Goal: Task Accomplishment & Management: Use online tool/utility

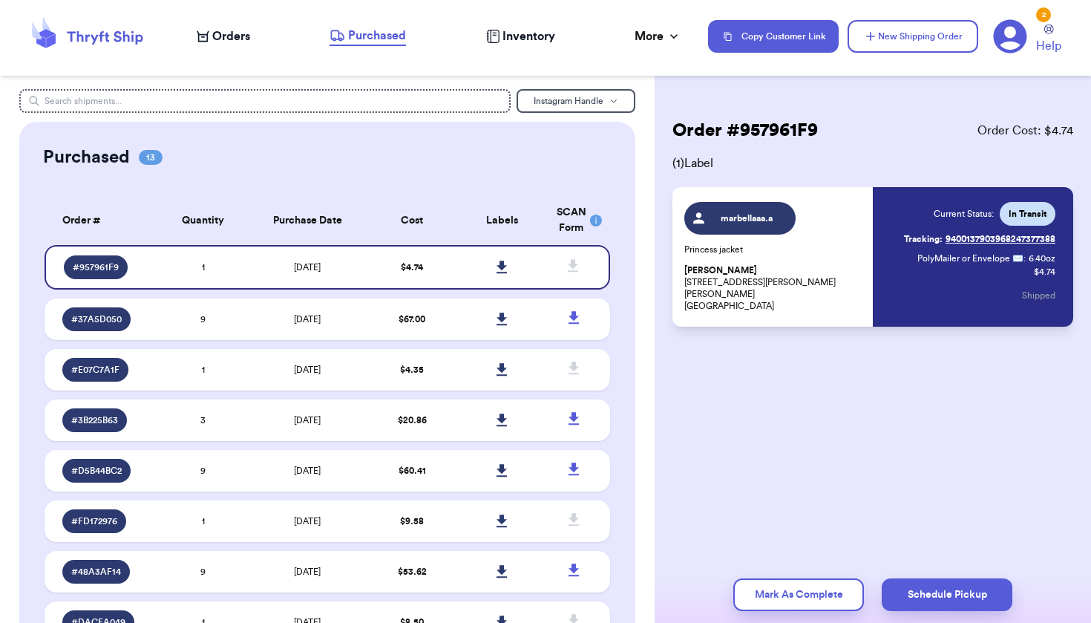
drag, startPoint x: 484, startPoint y: 156, endPoint x: 397, endPoint y: 119, distance: 94.5
click at [484, 156] on div "Purchased 13" at bounding box center [327, 158] width 568 height 24
click at [229, 35] on span "Orders" at bounding box center [231, 36] width 38 height 18
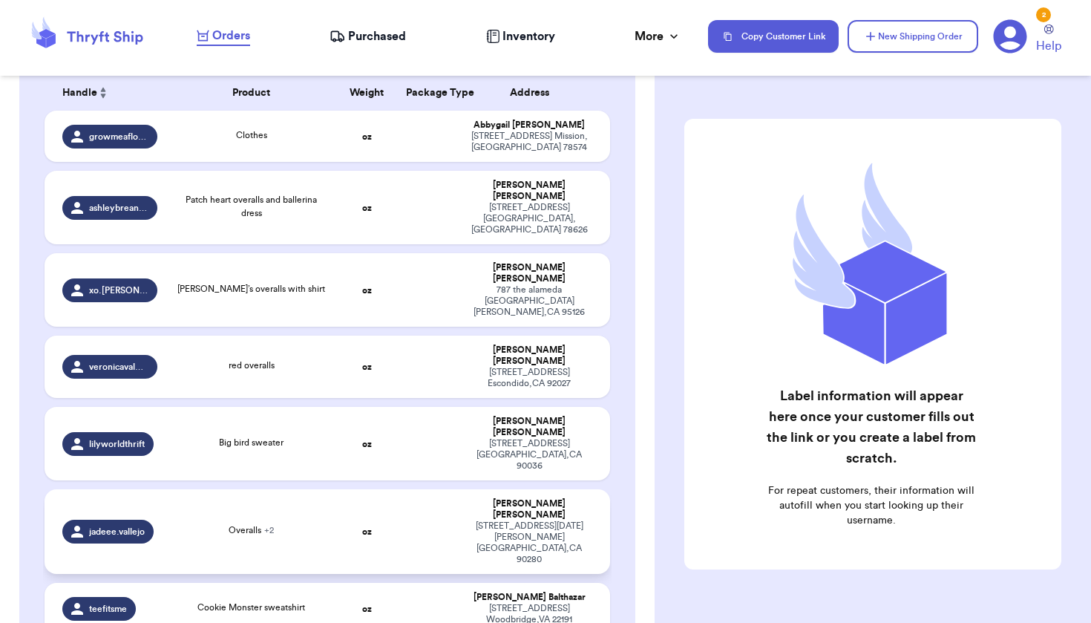
scroll to position [243, 0]
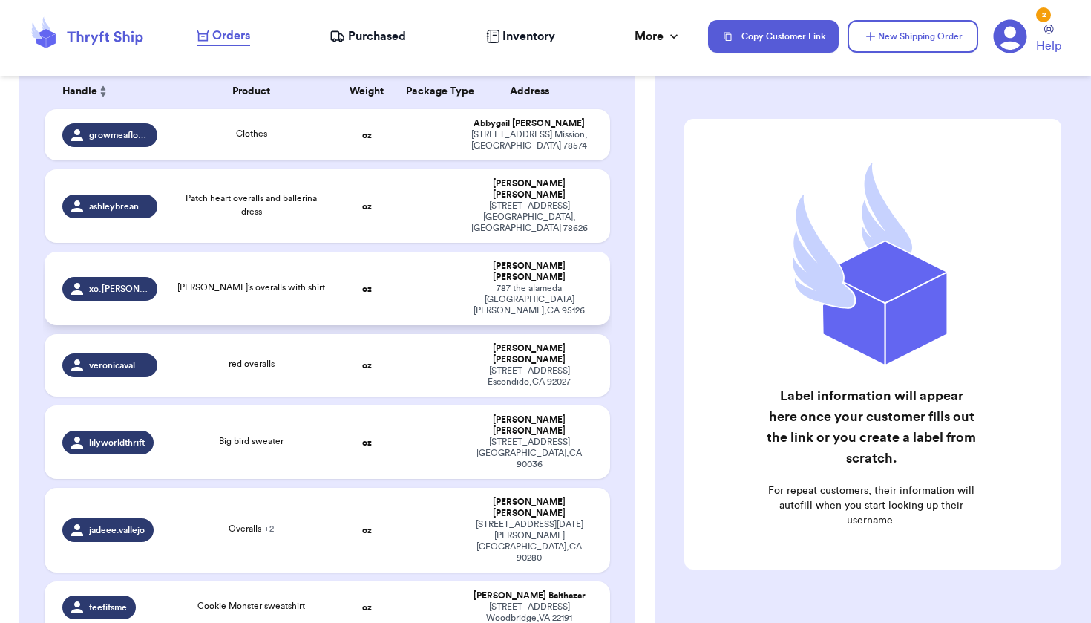
click at [205, 280] on td "[PERSON_NAME]’s overalls with shirt" at bounding box center [251, 288] width 170 height 73
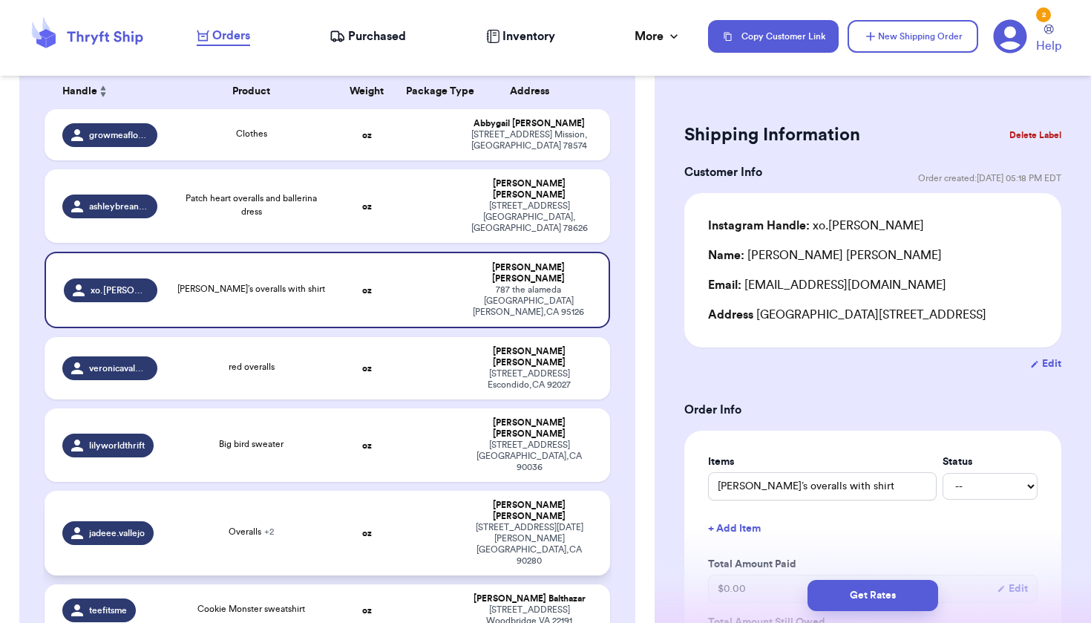
click at [180, 525] on div "Overalls + 2" at bounding box center [251, 533] width 152 height 16
type input "Overalls"
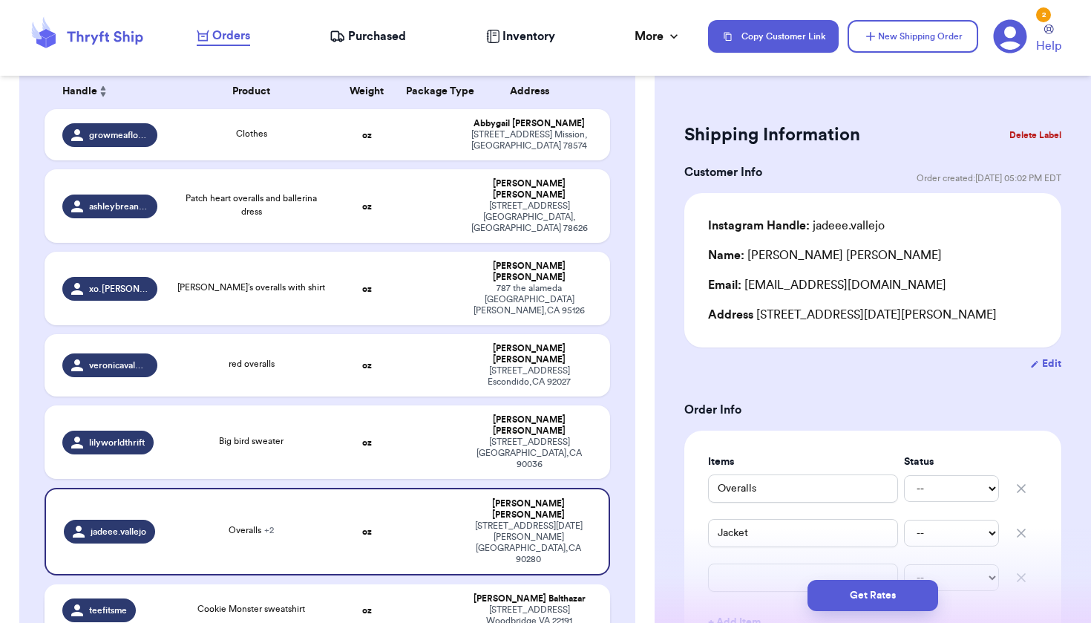
click at [191, 584] on td "Cookie Monster sweatshirt" at bounding box center [251, 609] width 170 height 51
type input "Cookie Monster sweatshirt"
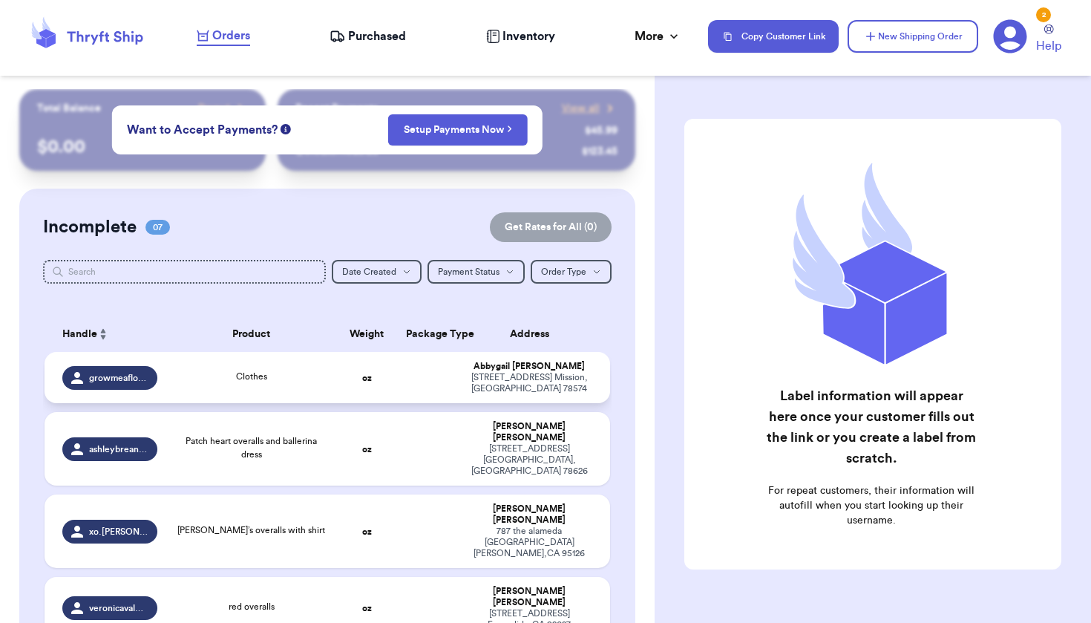
click at [526, 393] on div "[STREET_ADDRESS]" at bounding box center [529, 383] width 125 height 22
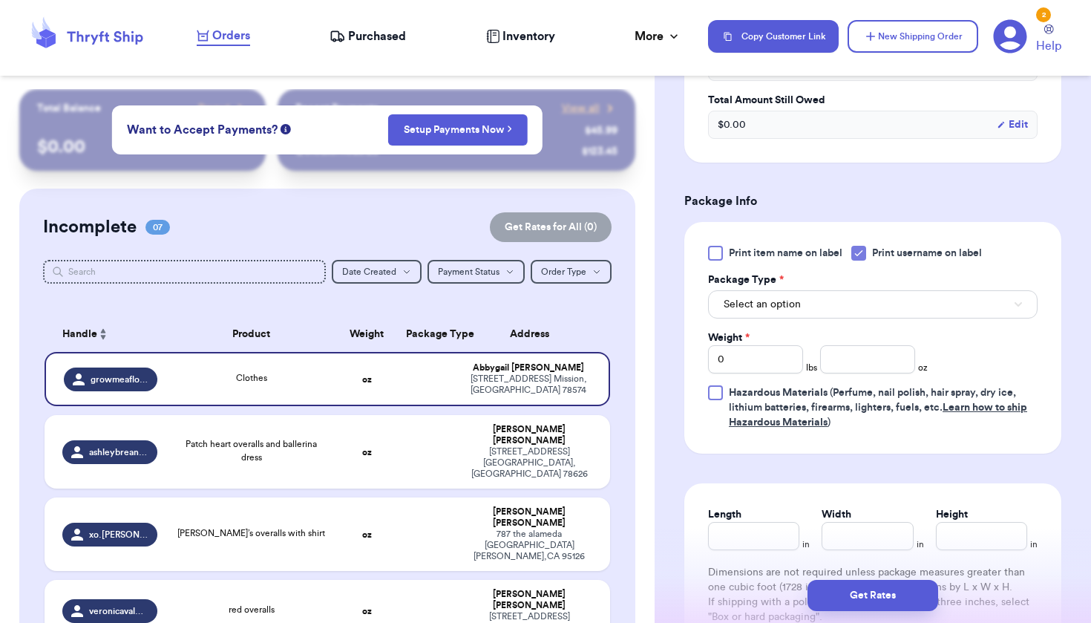
scroll to position [526, 0]
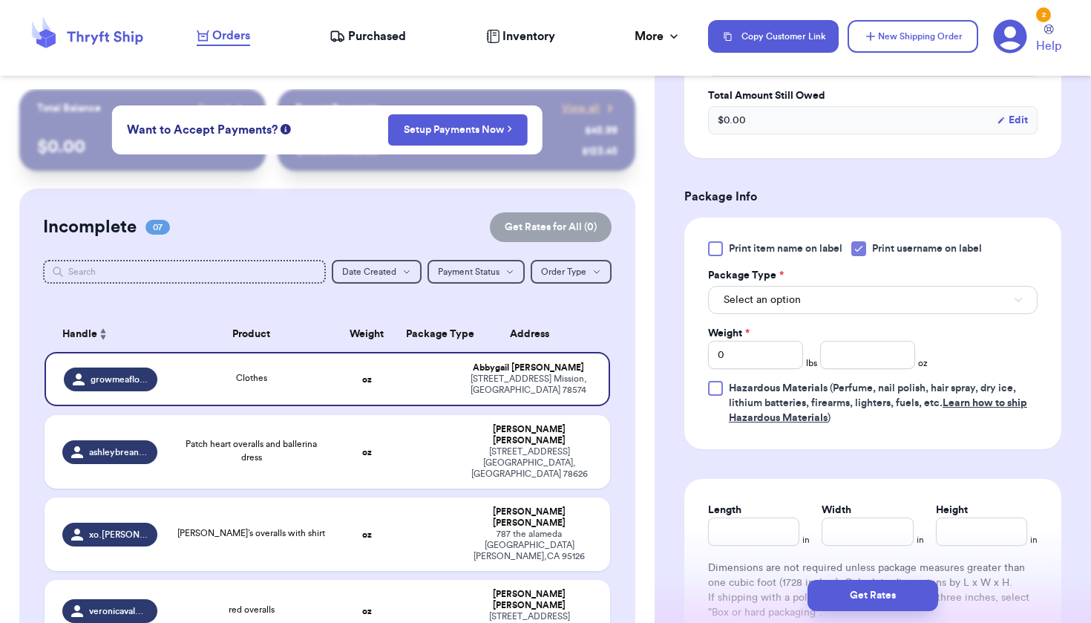
click at [819, 308] on button "Select an option" at bounding box center [873, 300] width 330 height 28
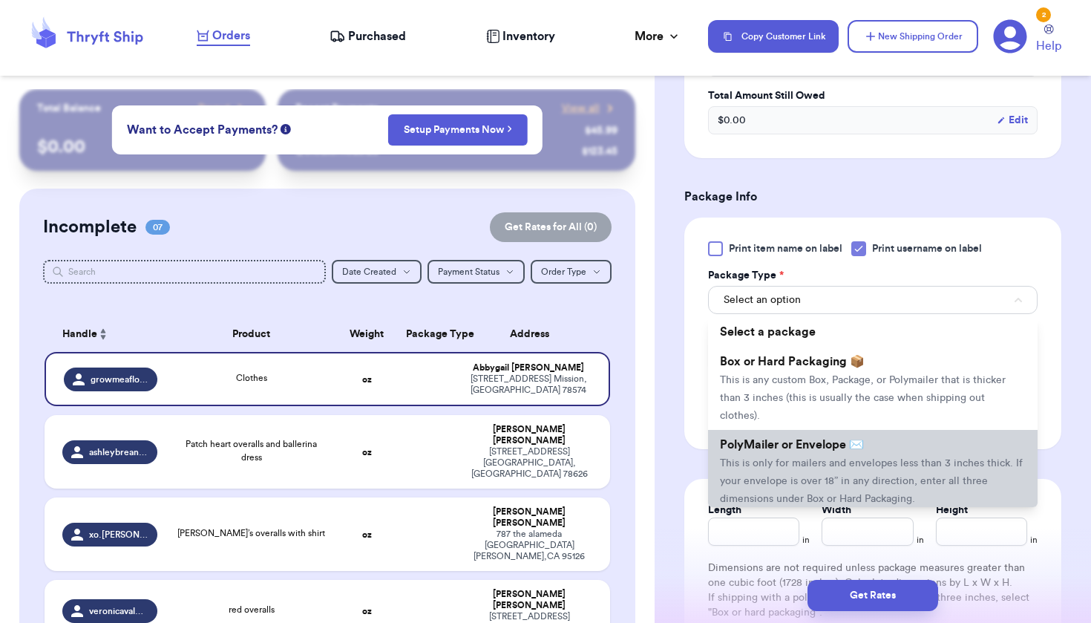
click at [811, 468] on span "This is only for mailers and envelopes less than 3 inches thick. If your envelo…" at bounding box center [871, 481] width 303 height 46
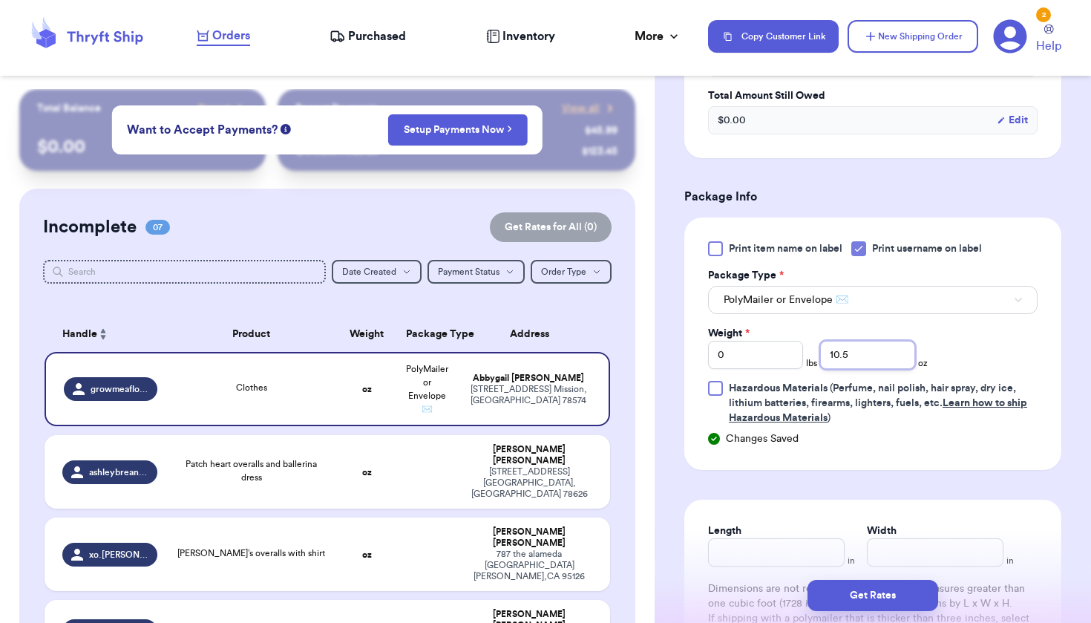
type input "10.5"
click at [882, 356] on input "10.5" at bounding box center [867, 355] width 95 height 28
type input "10"
type input "10.6"
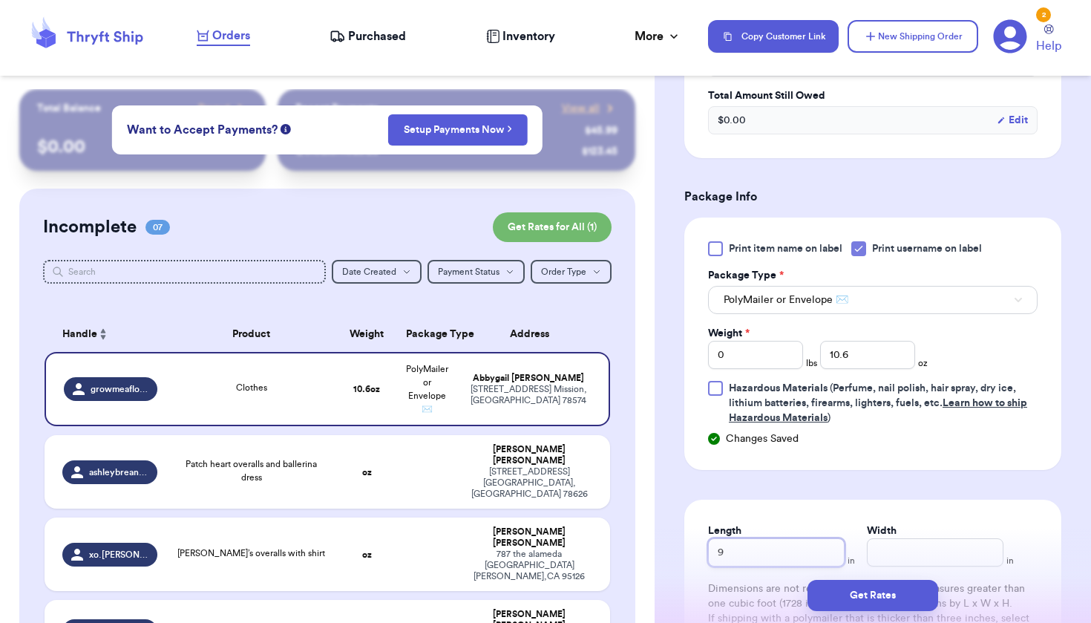
type input "9"
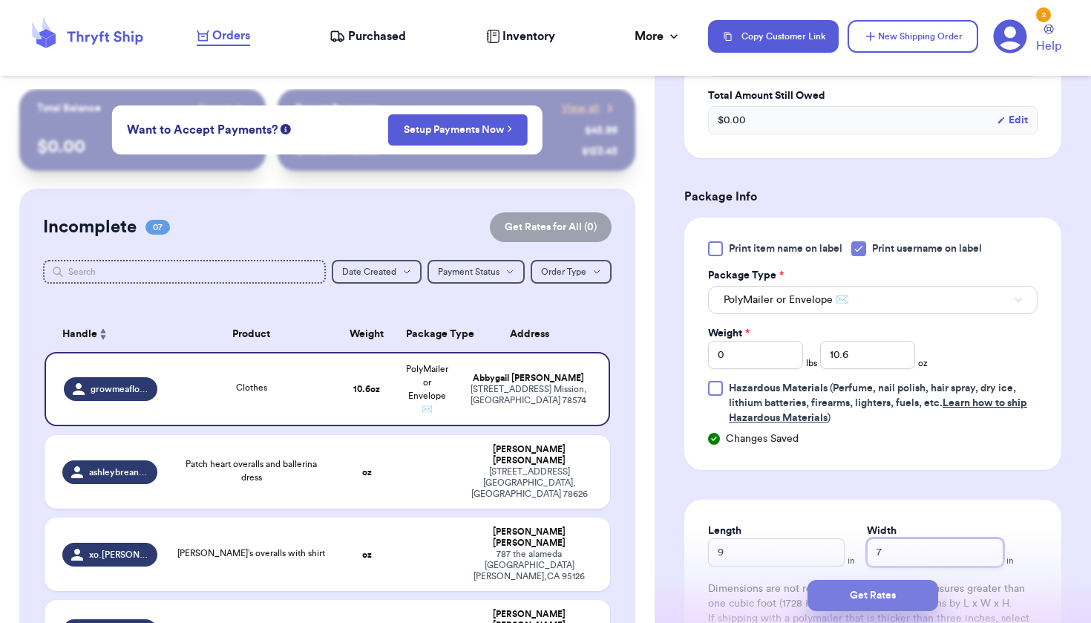
type input "7"
click at [877, 606] on button "Get Rates" at bounding box center [873, 595] width 131 height 31
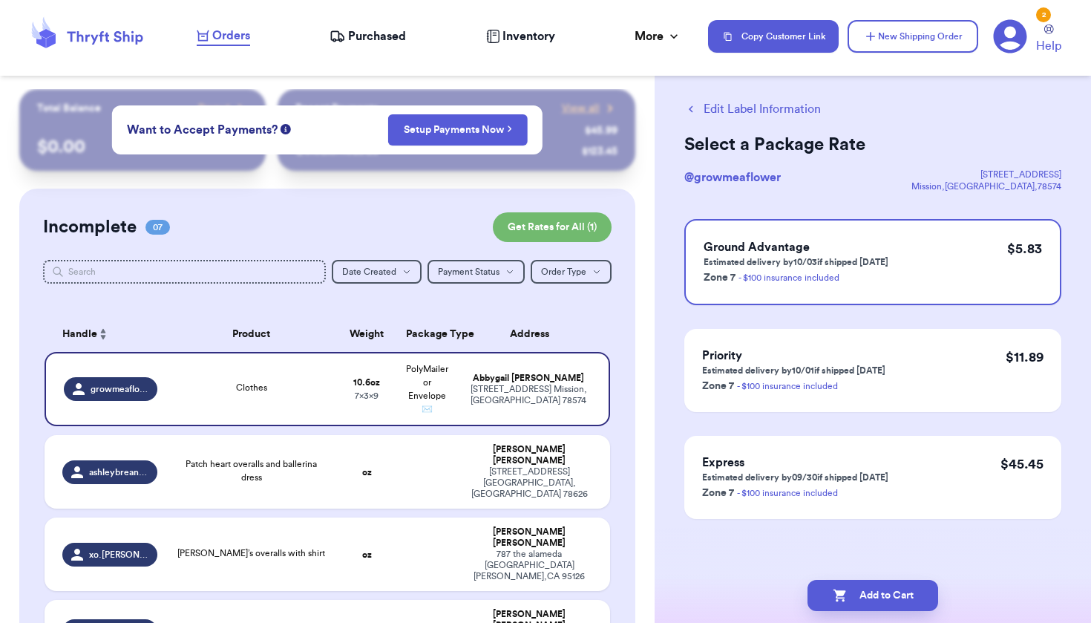
scroll to position [0, 0]
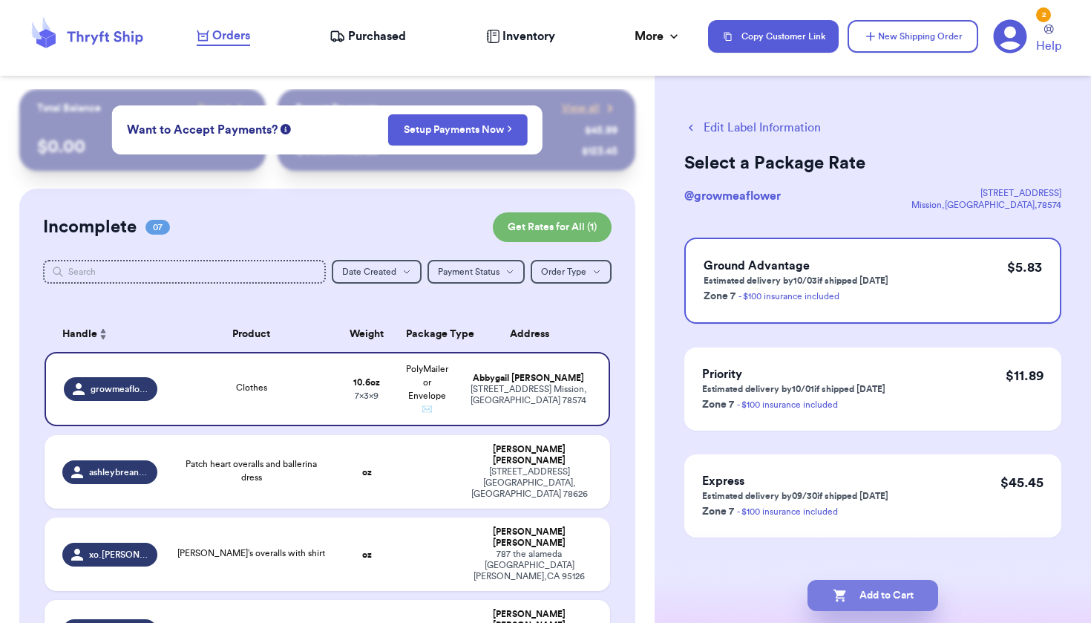
click at [850, 590] on button "Add to Cart" at bounding box center [873, 595] width 131 height 31
checkbox input "true"
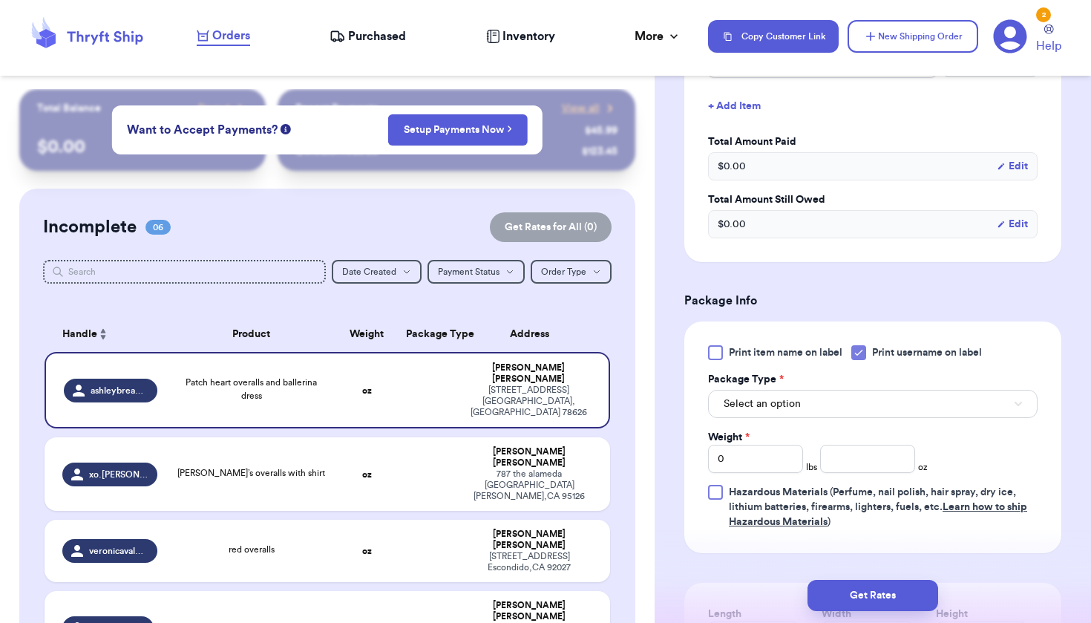
scroll to position [455, 0]
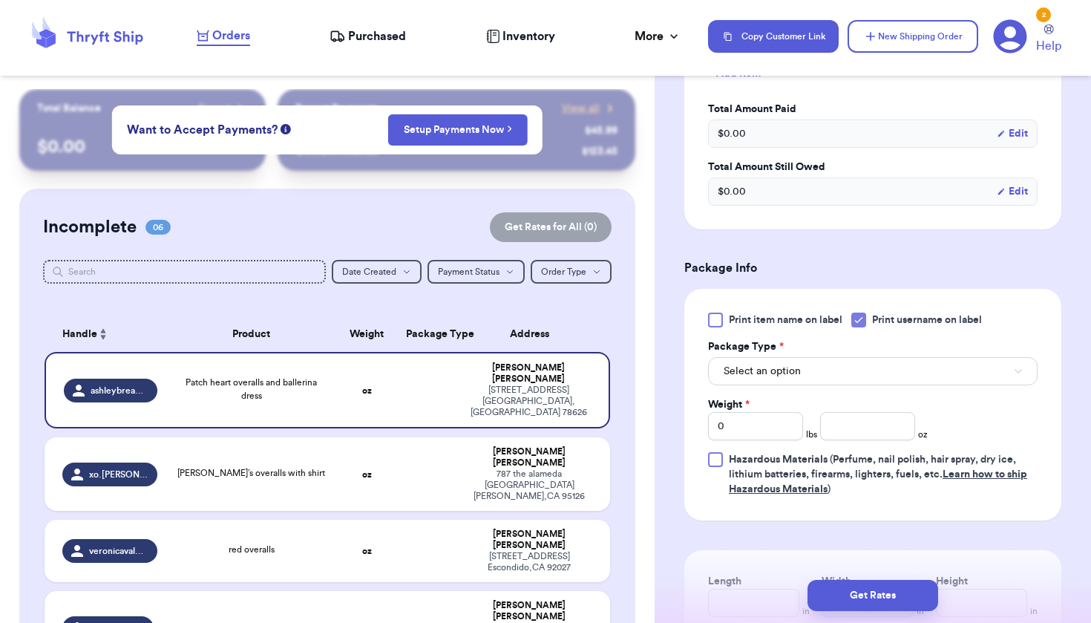
click at [777, 379] on span "Select an option" at bounding box center [762, 371] width 77 height 15
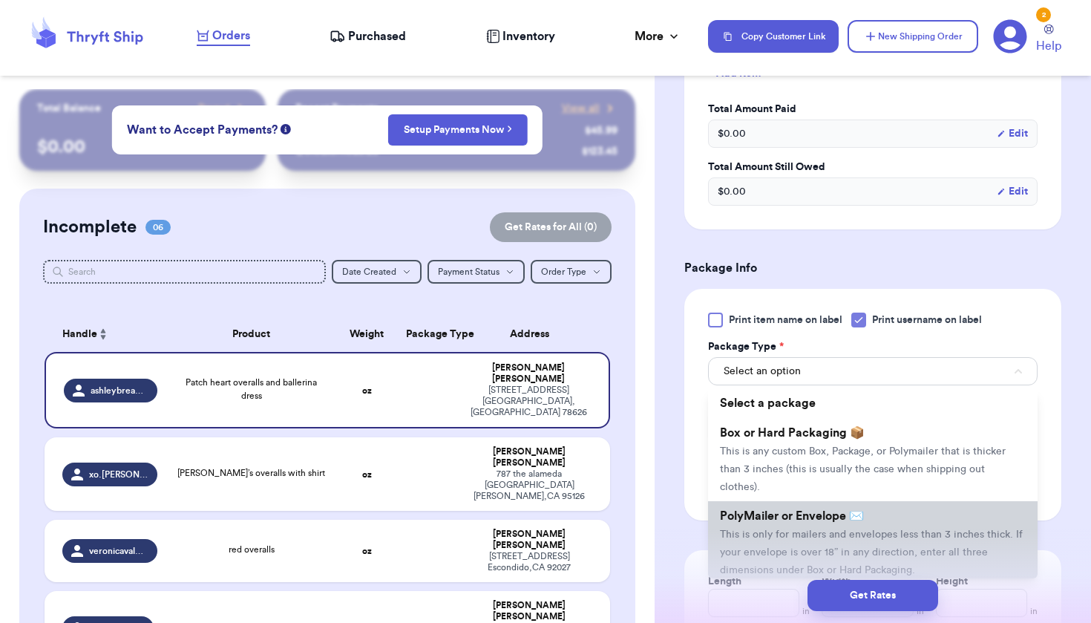
click at [769, 522] on span "PolyMailer or Envelope ✉️" at bounding box center [792, 516] width 144 height 12
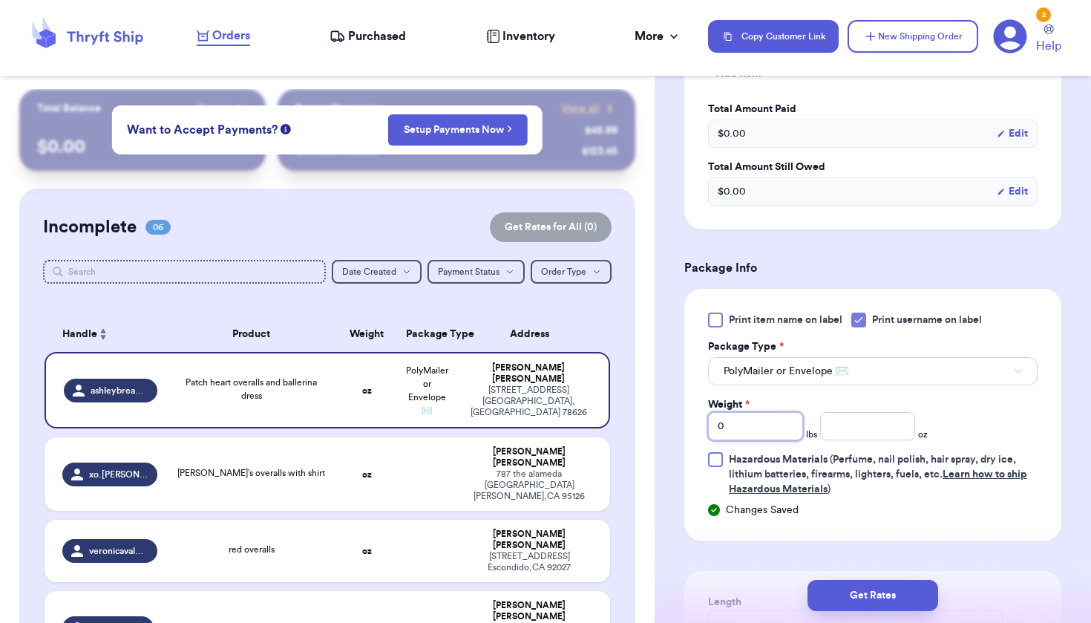
click at [746, 440] on input "0" at bounding box center [755, 426] width 95 height 28
type input "1"
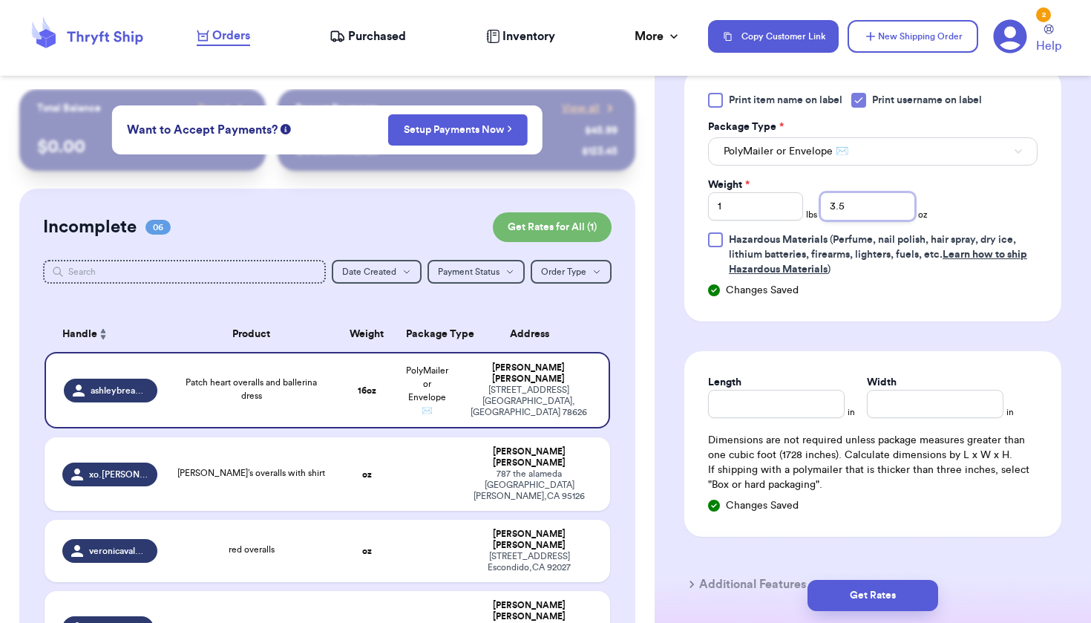
scroll to position [677, 0]
type input "3.5"
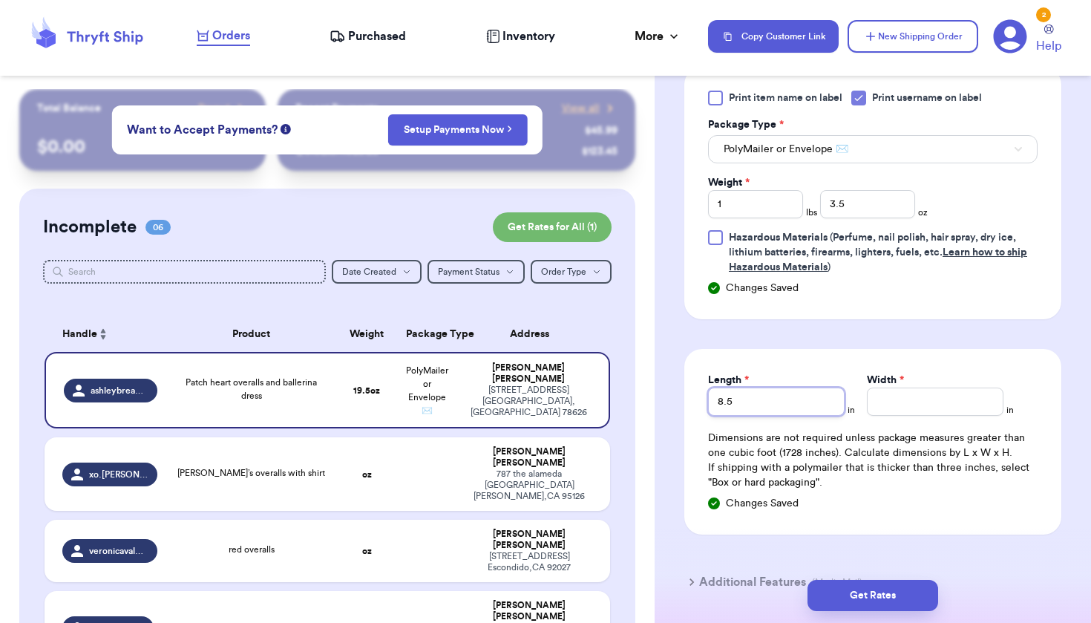
type input "8.5"
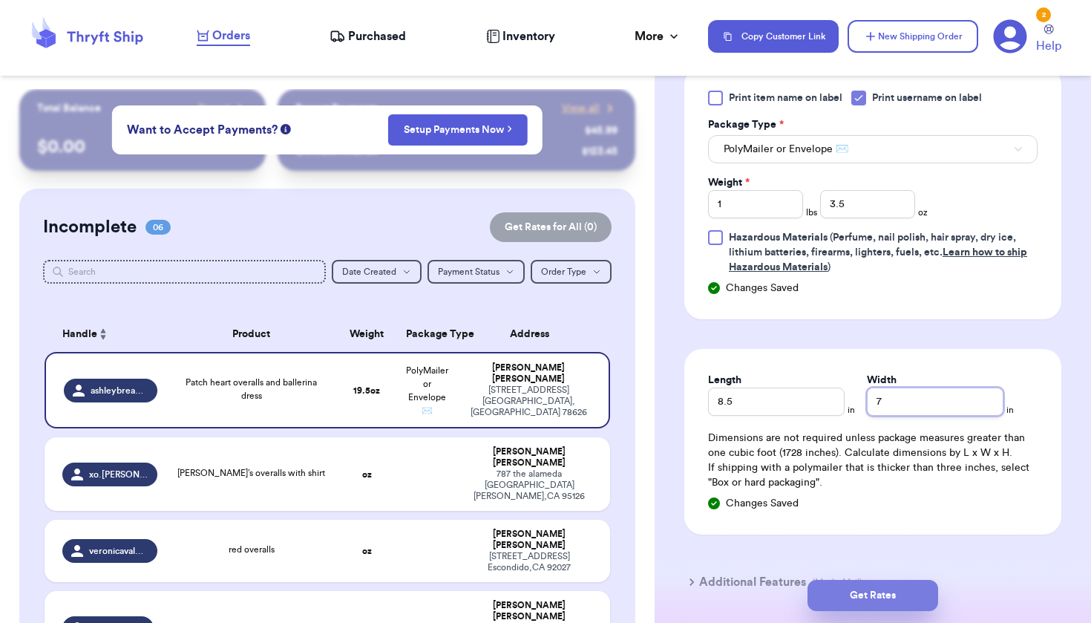
type input "7"
click at [886, 597] on button "Get Rates" at bounding box center [873, 595] width 131 height 31
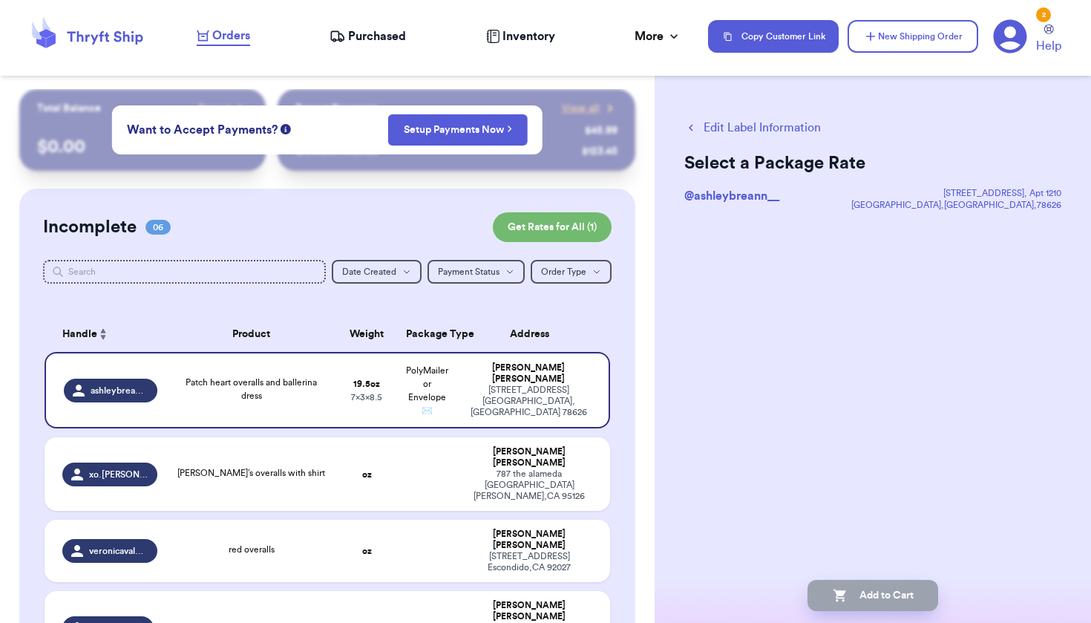
scroll to position [0, 0]
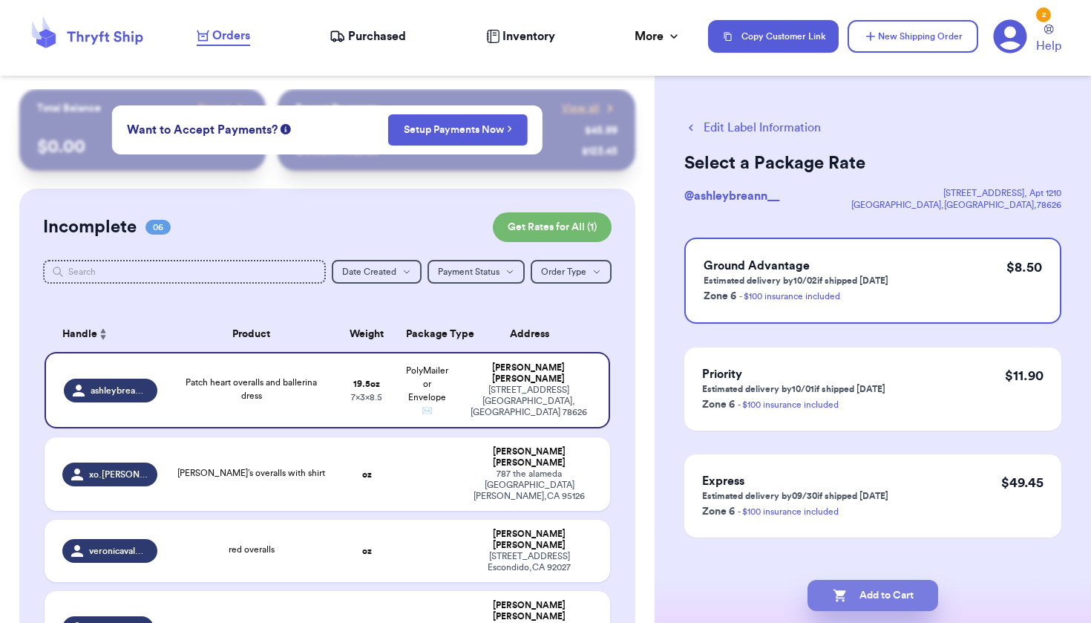
click at [888, 604] on button "Add to Cart" at bounding box center [873, 595] width 131 height 31
checkbox input "true"
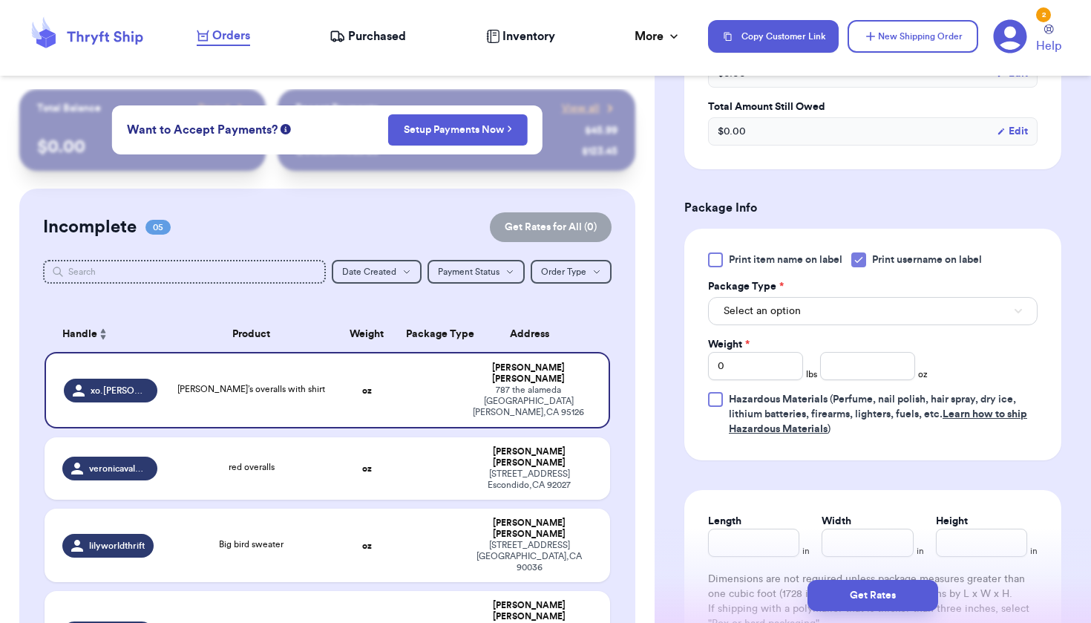
scroll to position [517, 0]
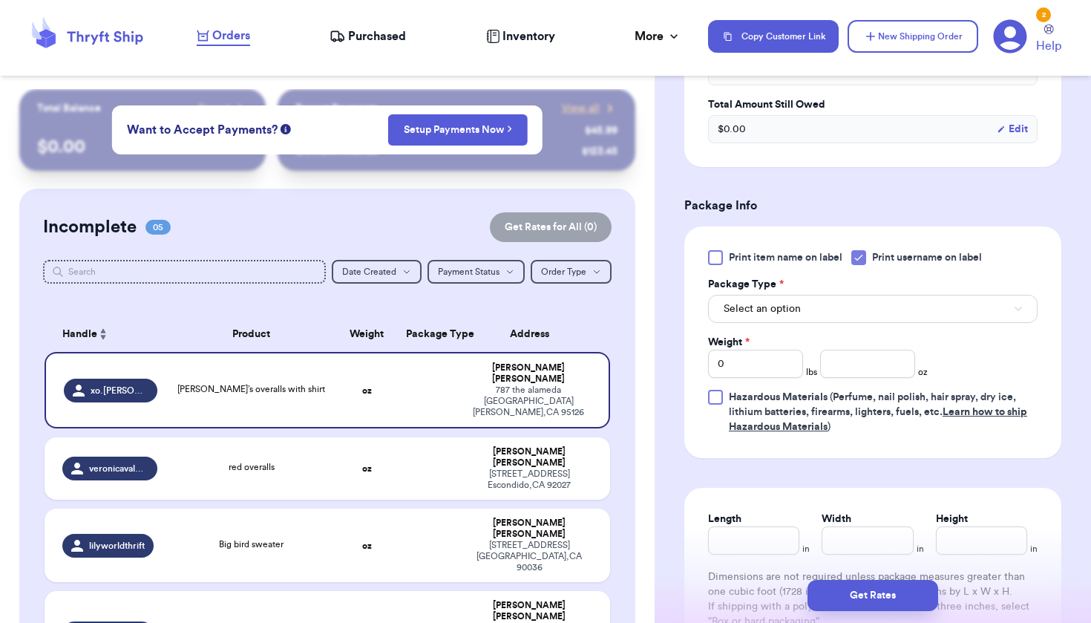
click at [812, 322] on button "Select an option" at bounding box center [873, 309] width 330 height 28
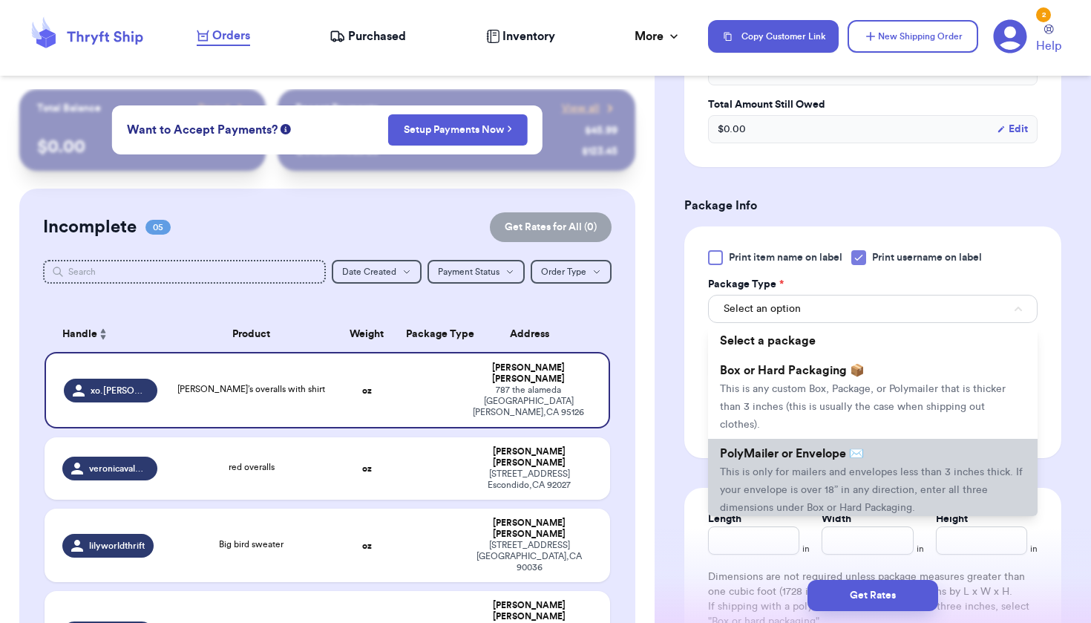
click at [815, 513] on span "This is only for mailers and envelopes less than 3 inches thick. If your envelo…" at bounding box center [871, 490] width 303 height 46
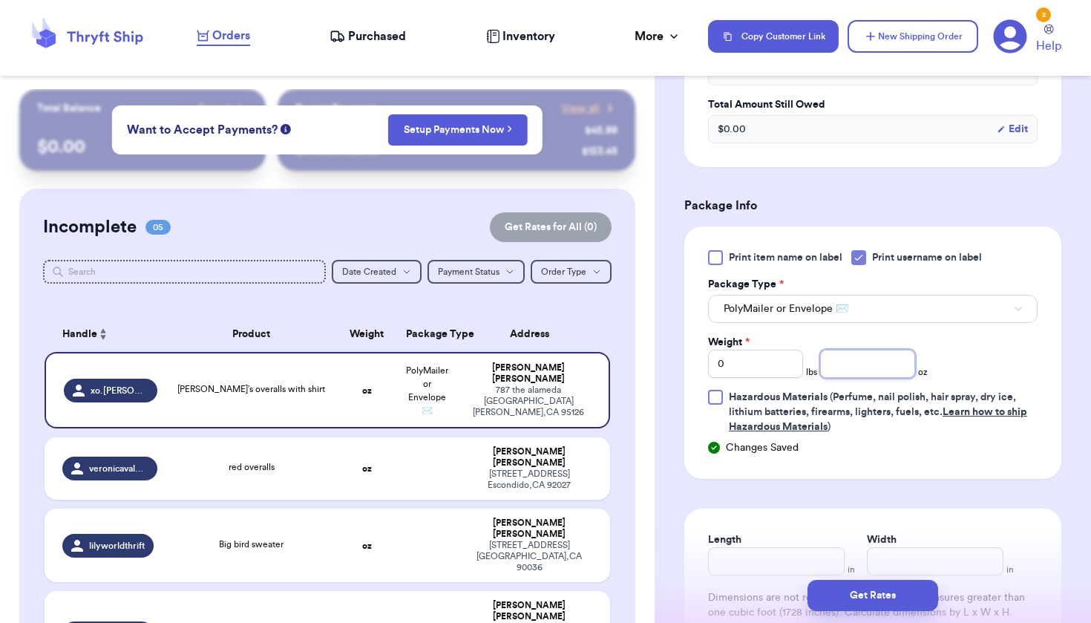
click at [838, 376] on input "number" at bounding box center [867, 364] width 95 height 28
type input "8.2"
type input "7"
type input "5.5"
click at [847, 596] on button "Get Rates" at bounding box center [873, 595] width 131 height 31
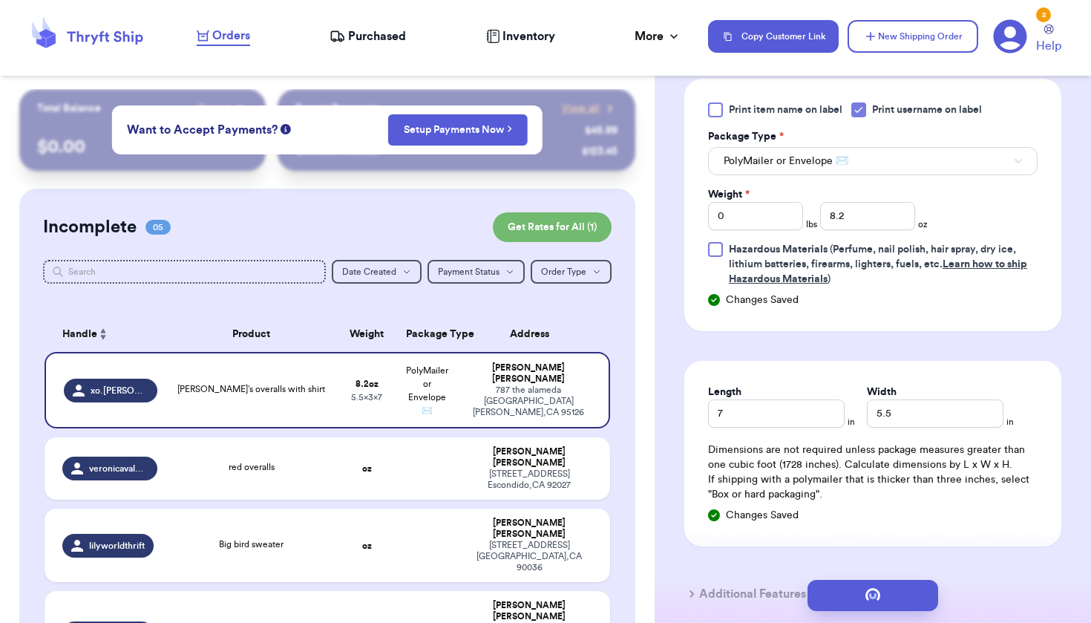
scroll to position [0, 0]
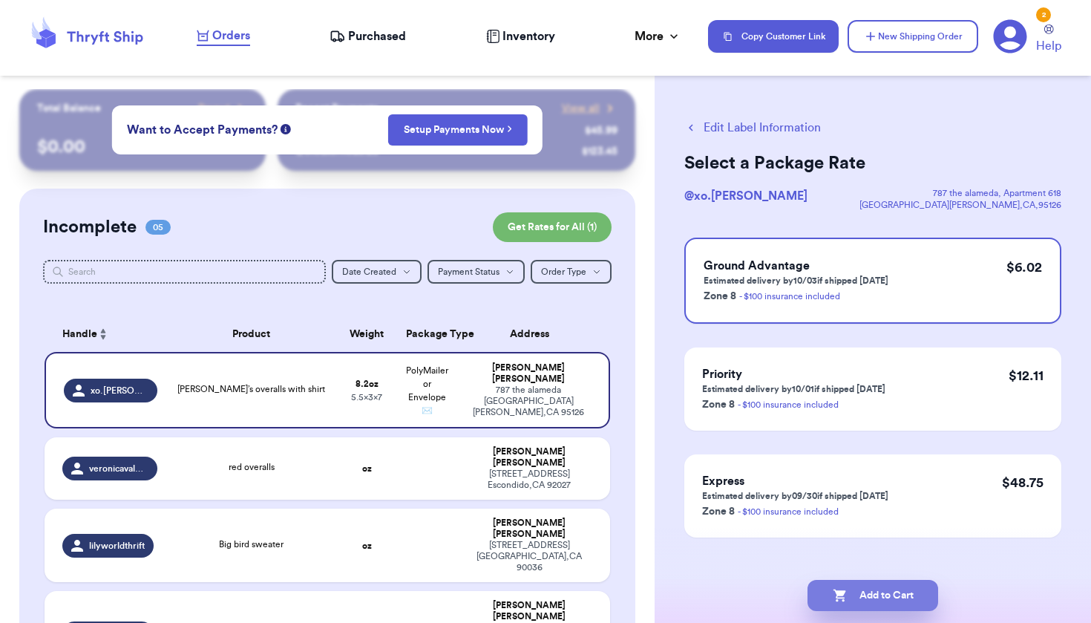
click at [851, 598] on button "Add to Cart" at bounding box center [873, 595] width 131 height 31
checkbox input "true"
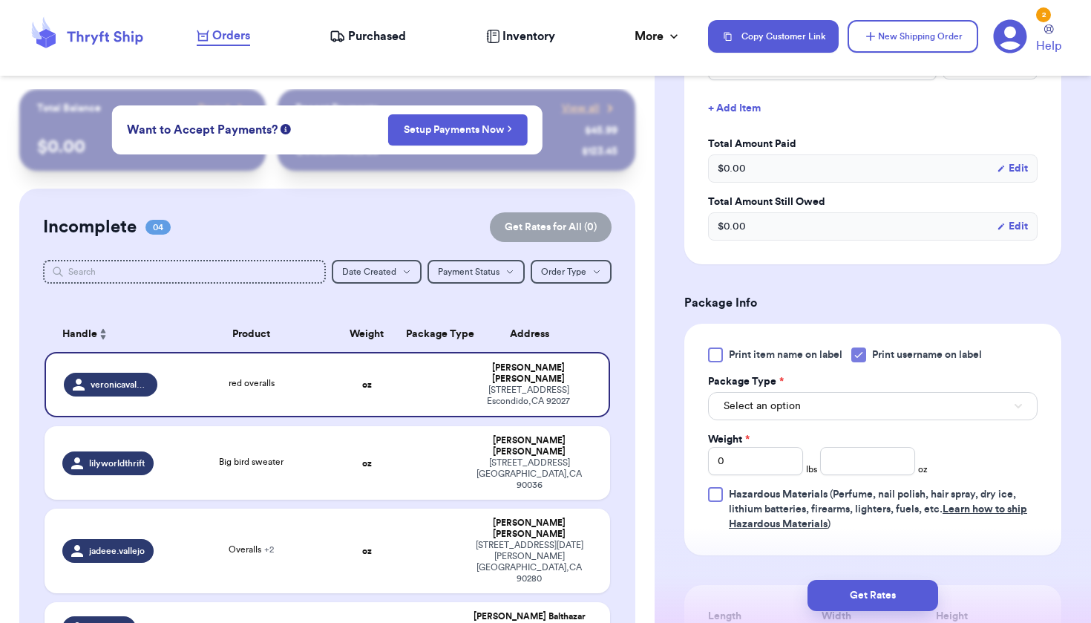
scroll to position [454, 0]
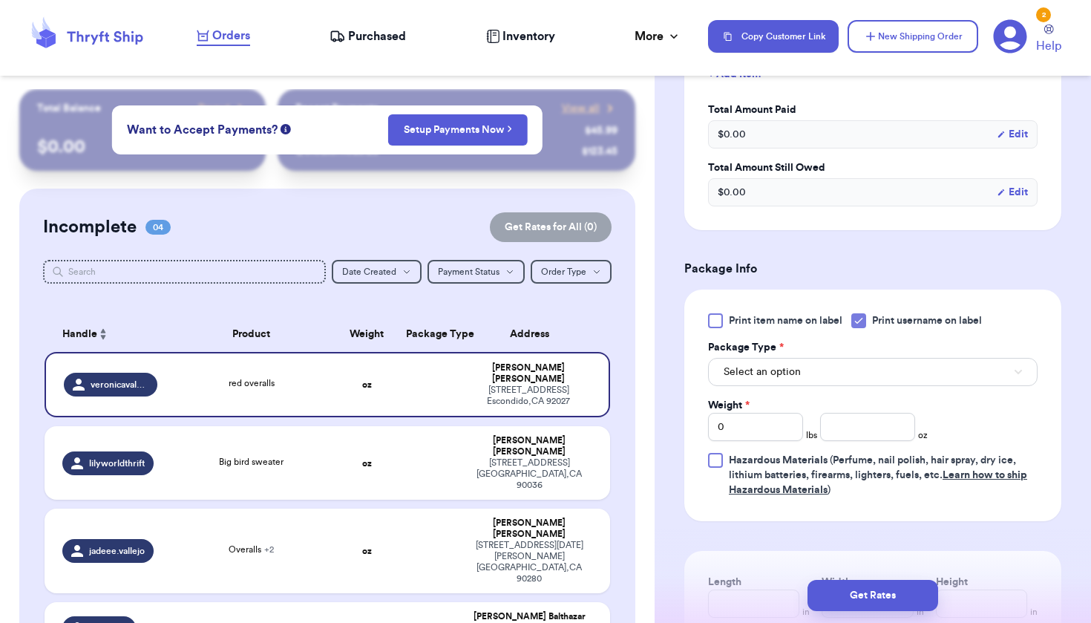
click at [828, 373] on button "Select an option" at bounding box center [873, 372] width 330 height 28
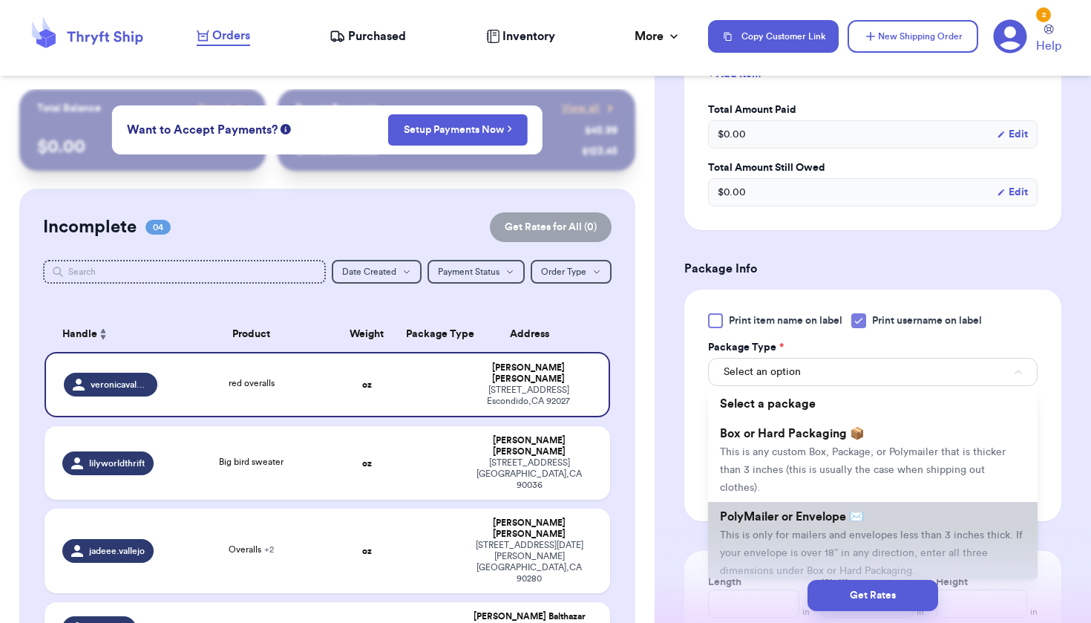
click at [792, 542] on span "This is only for mailers and envelopes less than 3 inches thick. If your envelo…" at bounding box center [871, 553] width 303 height 46
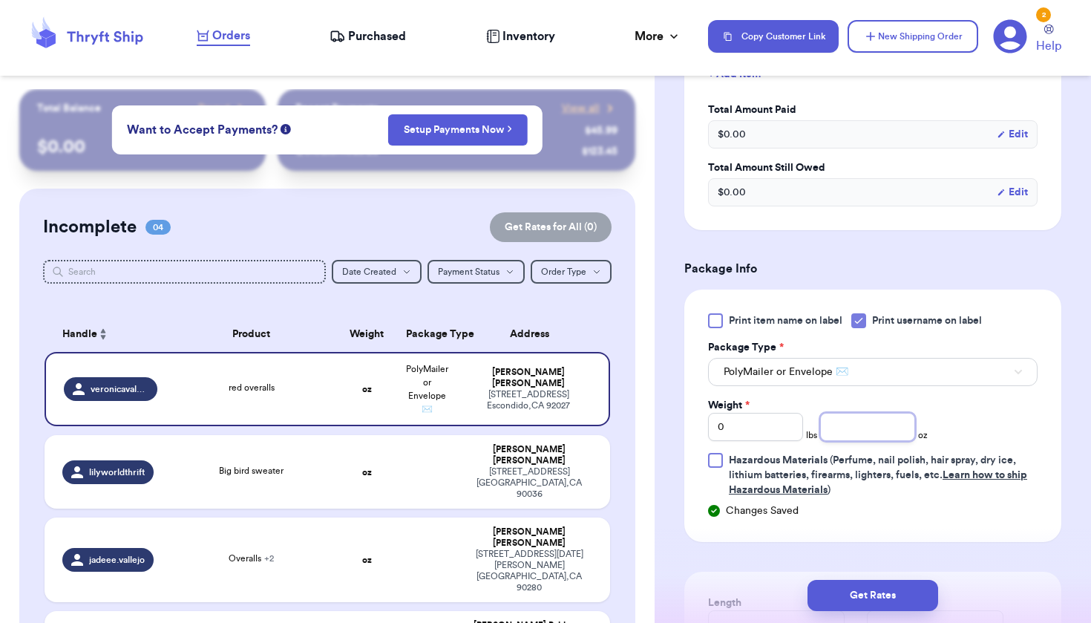
click at [855, 434] on input "number" at bounding box center [867, 427] width 95 height 28
type input "7.8"
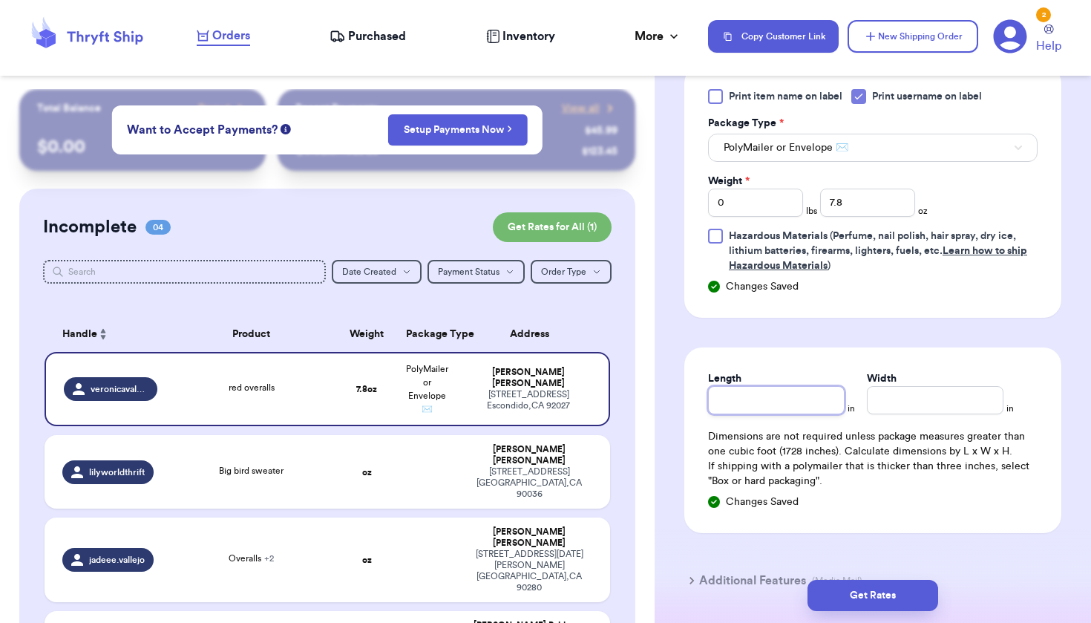
scroll to position [681, 0]
type input "6.5"
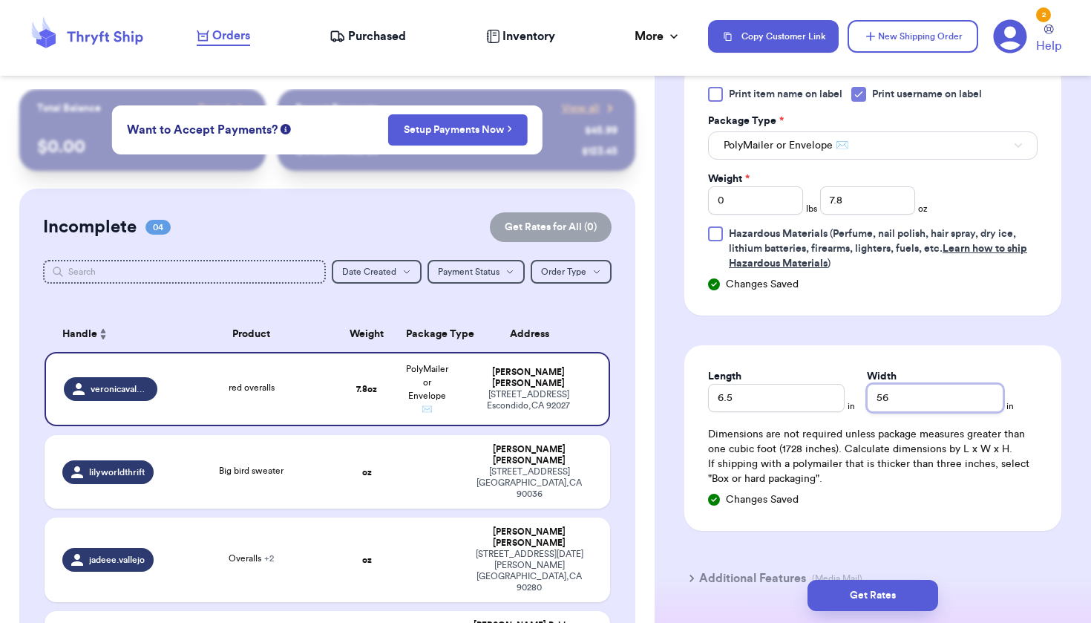
type input "5"
type input "6.5"
click at [891, 601] on button "Get Rates" at bounding box center [873, 595] width 131 height 31
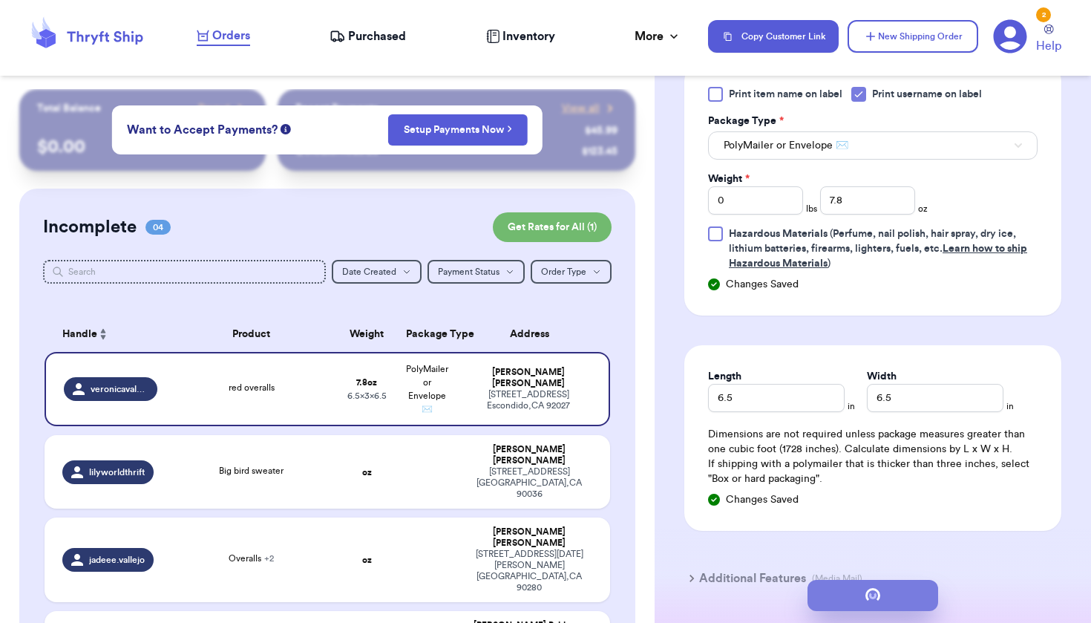
scroll to position [0, 0]
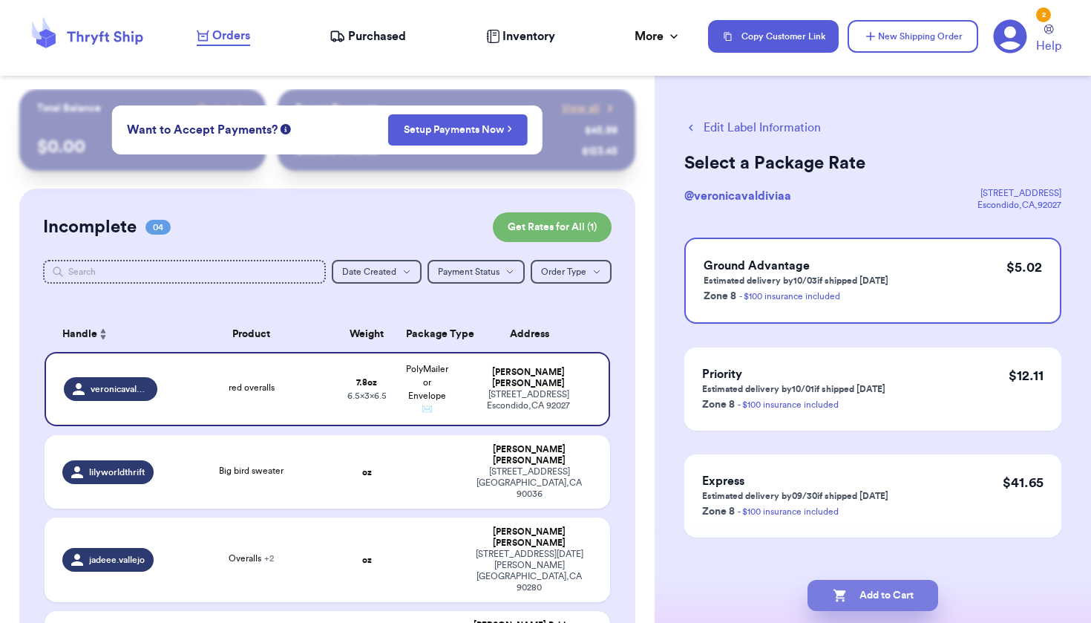
click at [881, 604] on button "Add to Cart" at bounding box center [873, 595] width 131 height 31
checkbox input "true"
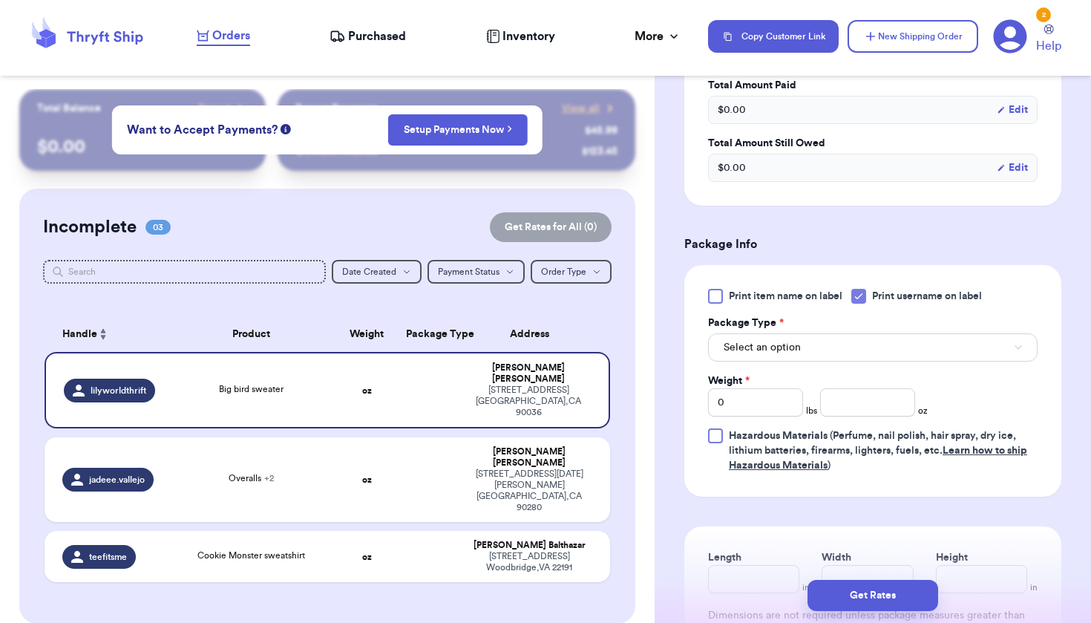
scroll to position [501, 0]
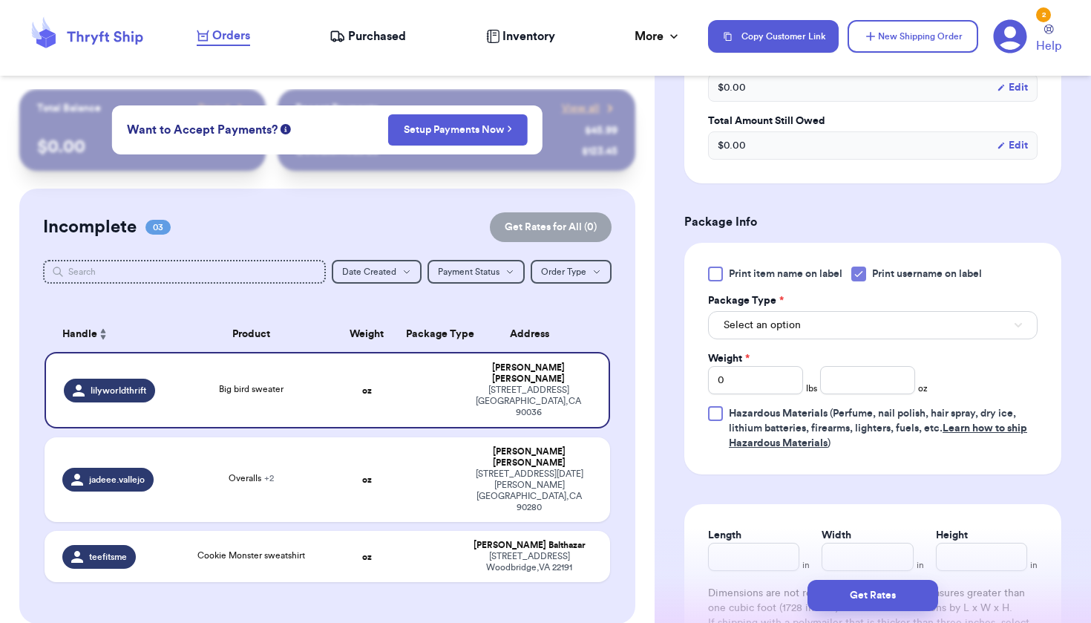
click at [872, 339] on button "Select an option" at bounding box center [873, 325] width 330 height 28
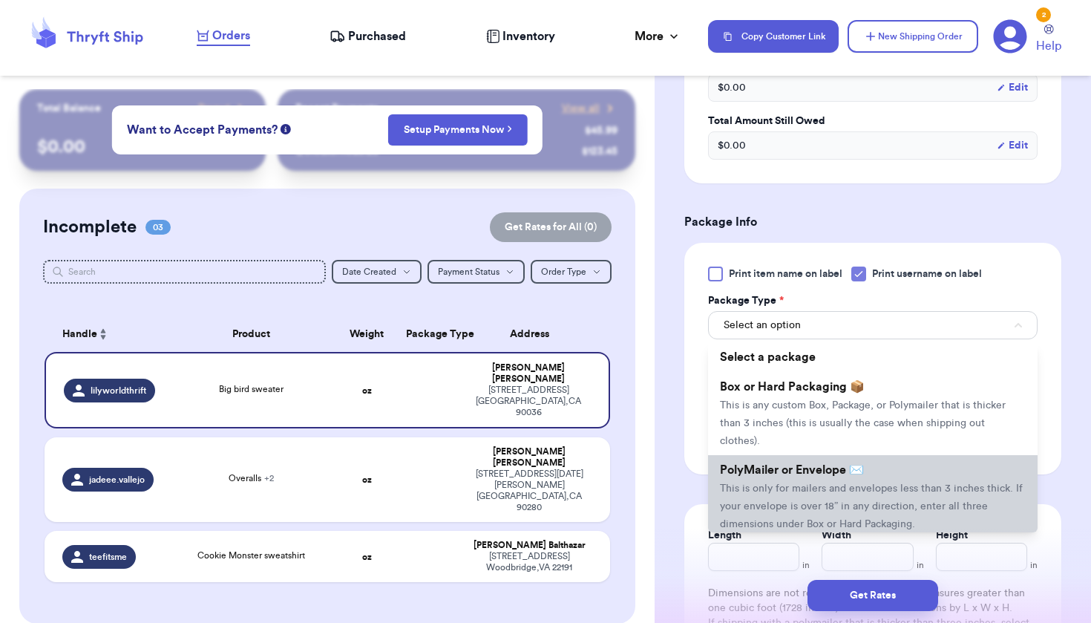
click at [815, 476] on span "PolyMailer or Envelope ✉️" at bounding box center [792, 470] width 144 height 12
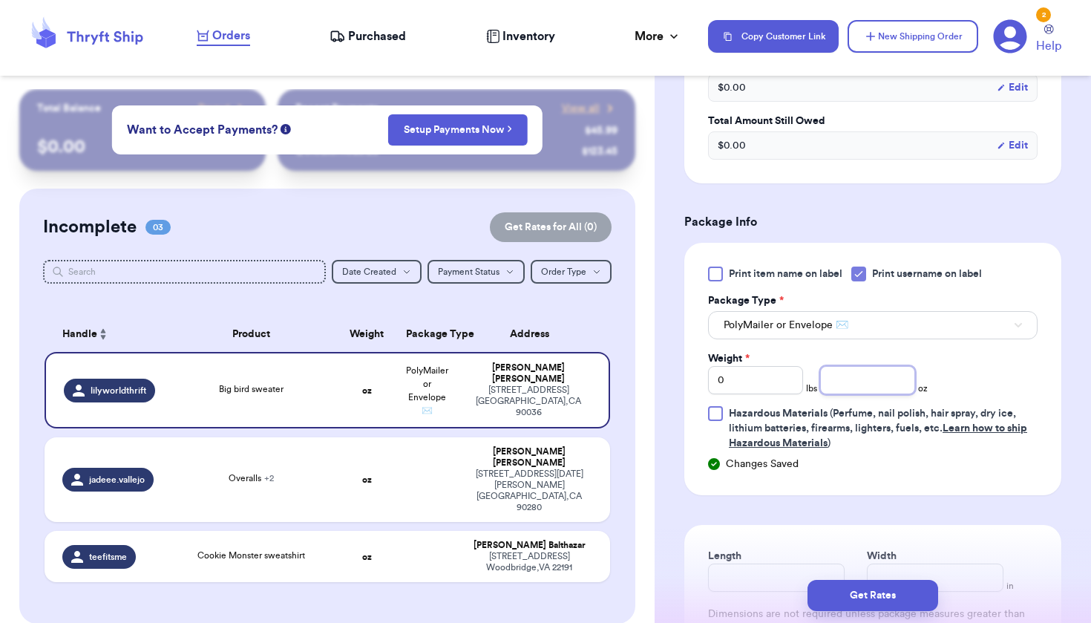
click at [844, 393] on input "number" at bounding box center [867, 380] width 95 height 28
type input "6.5"
type input "7"
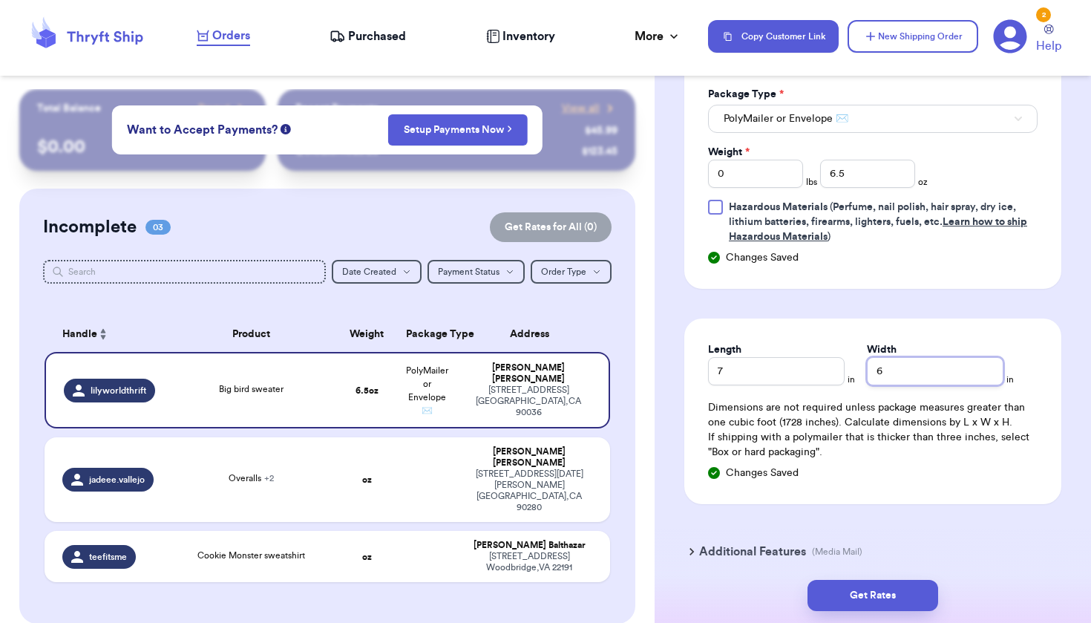
scroll to position [709, 0]
type input "6"
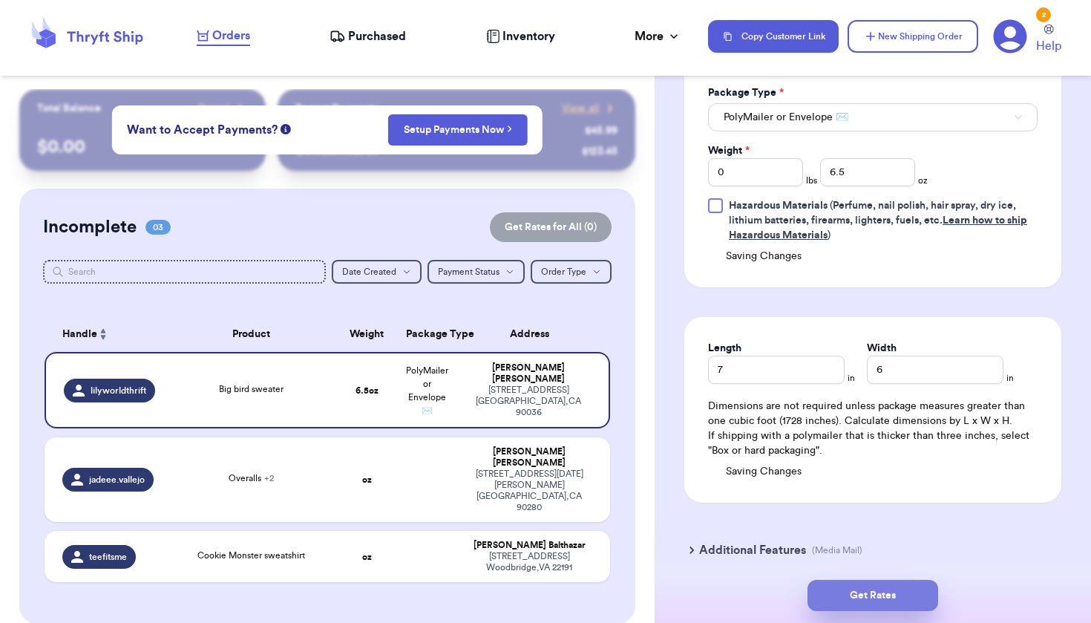
click at [903, 586] on button "Get Rates" at bounding box center [873, 595] width 131 height 31
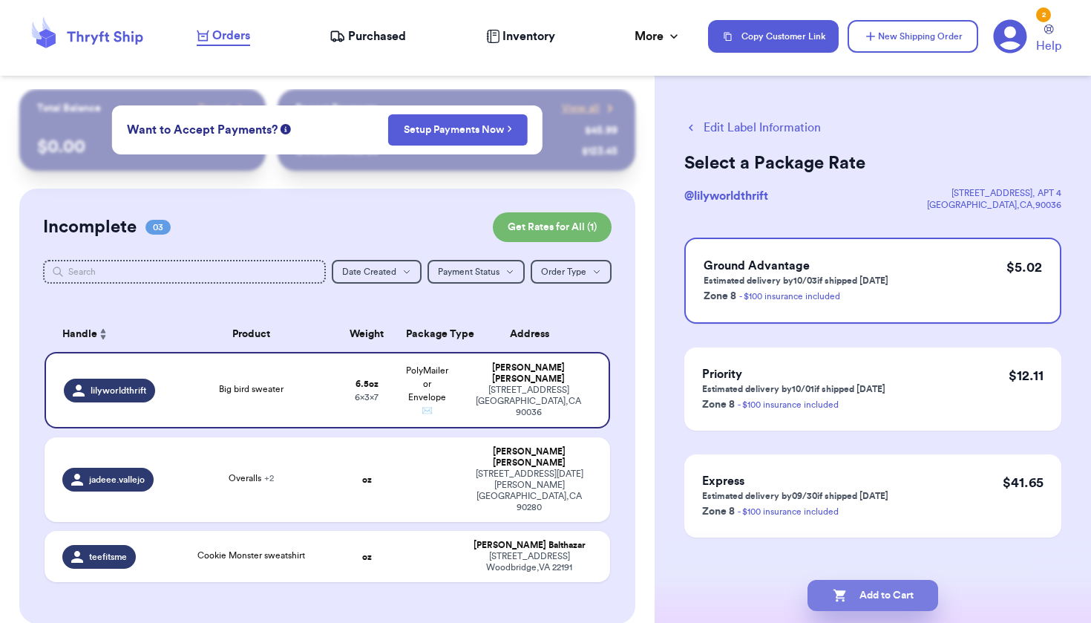
click at [888, 597] on button "Add to Cart" at bounding box center [873, 595] width 131 height 31
checkbox input "true"
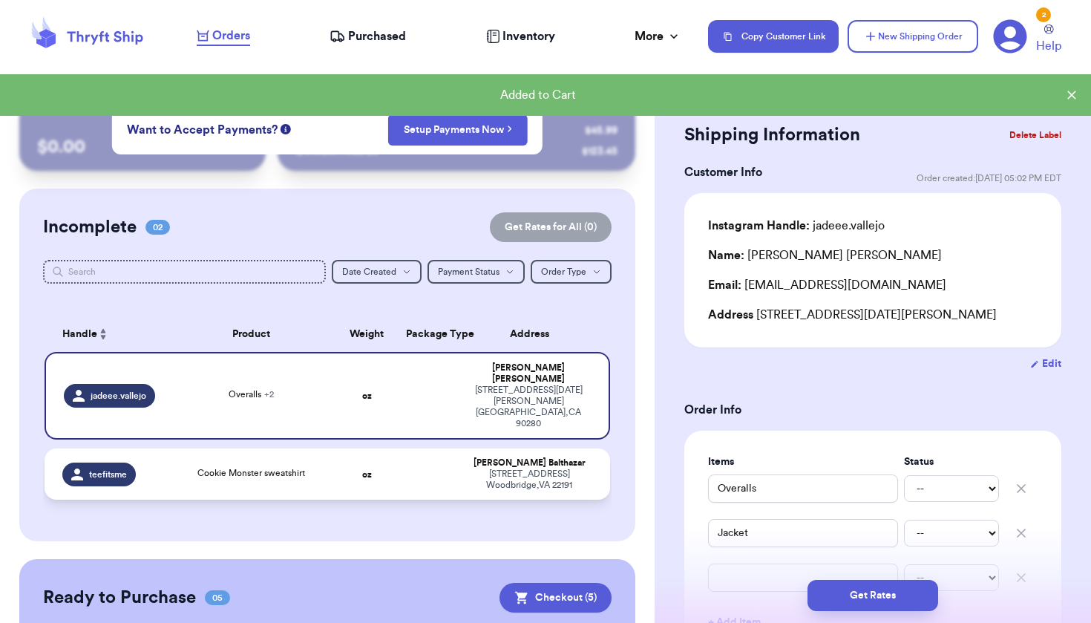
click at [532, 457] on div "[PERSON_NAME]" at bounding box center [529, 462] width 125 height 11
type input "Cookie Monster sweatshirt"
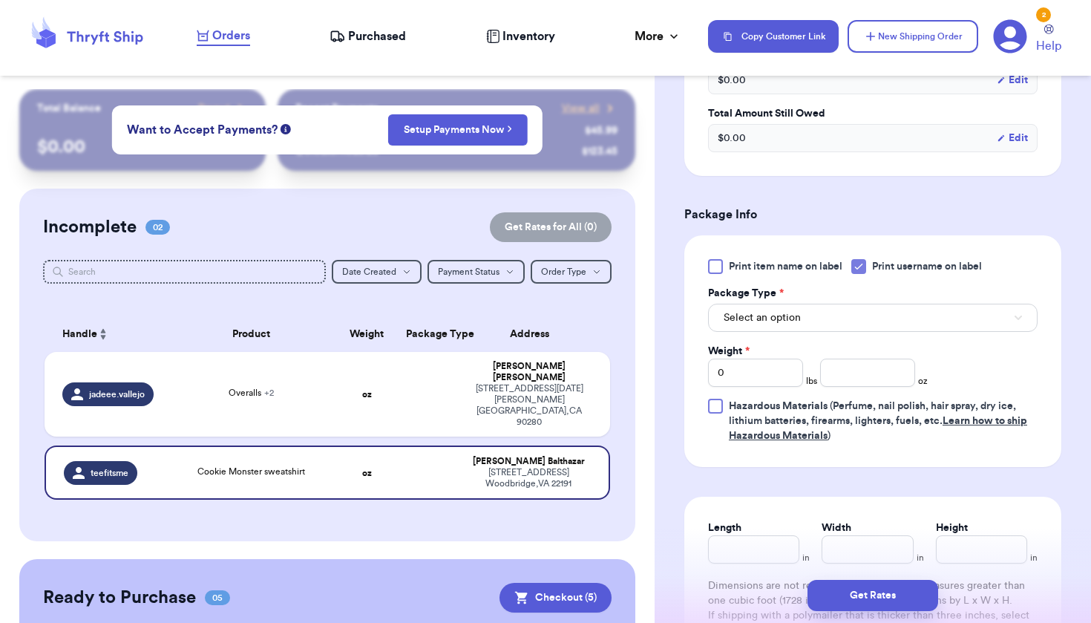
scroll to position [509, 0]
click at [882, 321] on button "Select an option" at bounding box center [873, 317] width 330 height 28
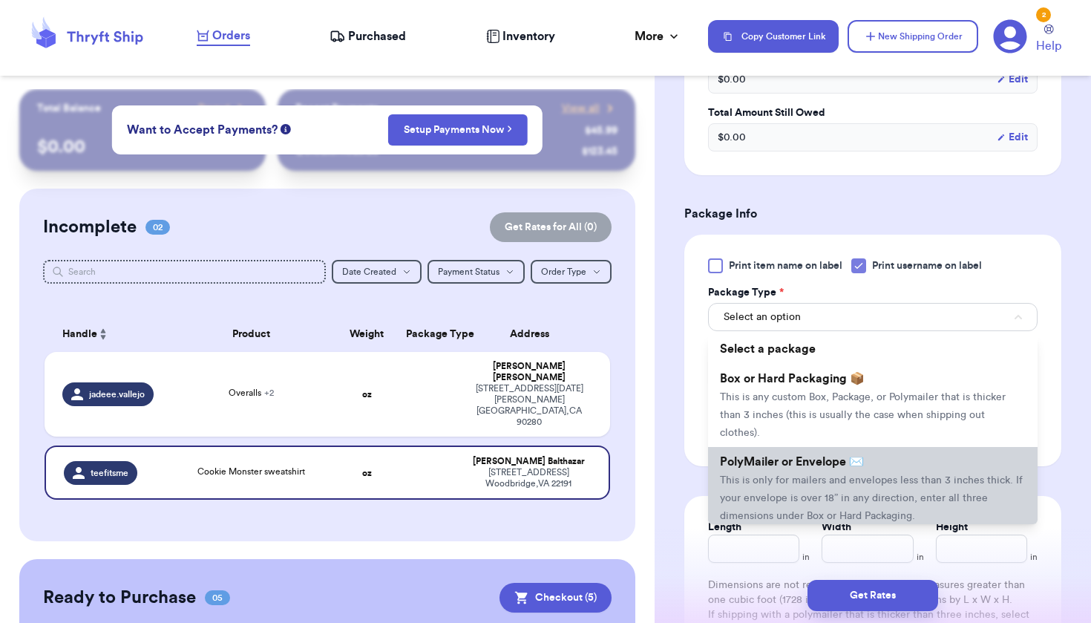
click at [829, 489] on span "This is only for mailers and envelopes less than 3 inches thick. If your envelo…" at bounding box center [871, 498] width 303 height 46
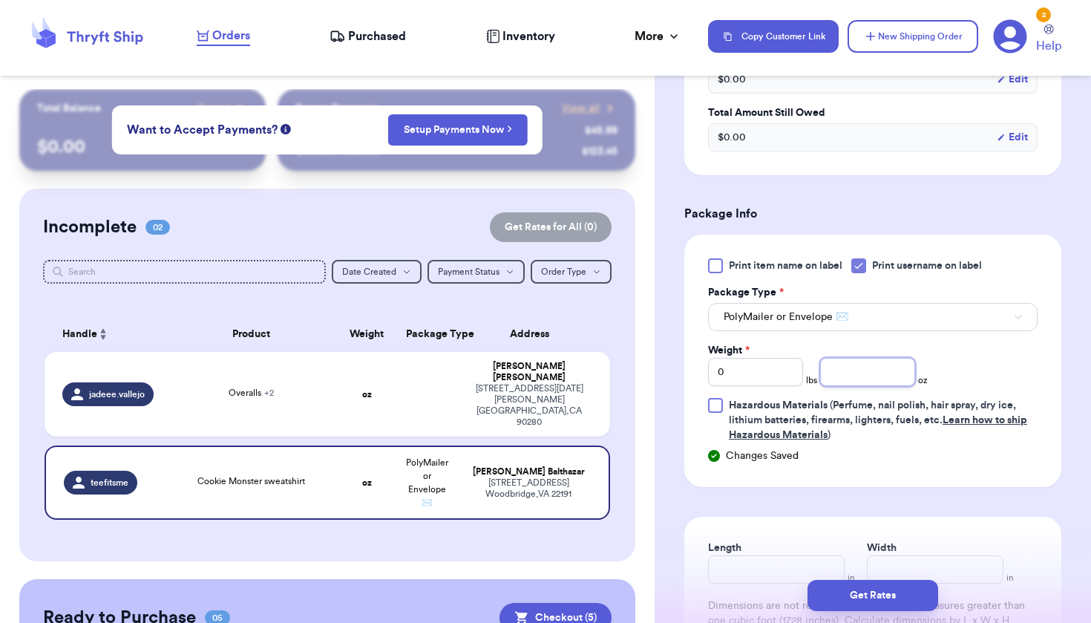
click at [841, 385] on input "number" at bounding box center [867, 372] width 95 height 28
type input "4.6"
type input "6.5"
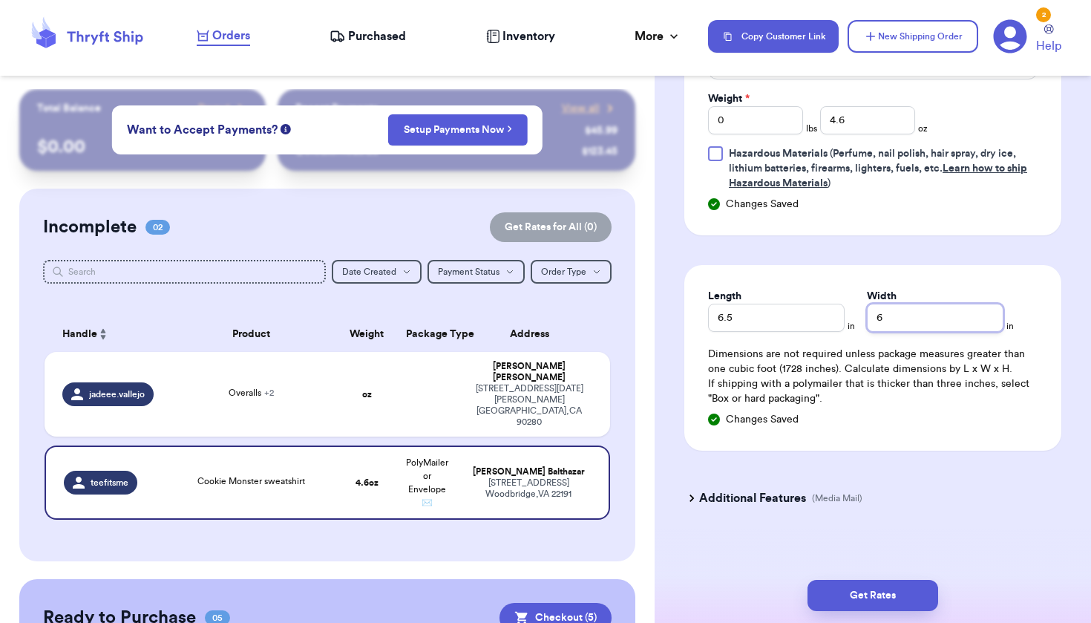
scroll to position [767, 0]
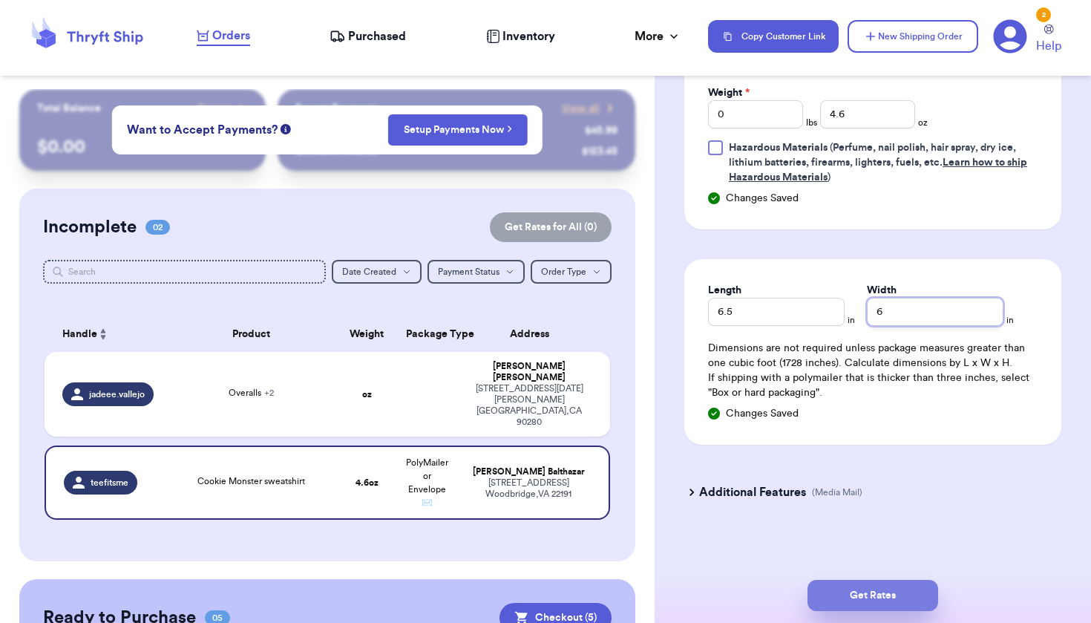
type input "6"
click at [871, 599] on button "Get Rates" at bounding box center [873, 595] width 131 height 31
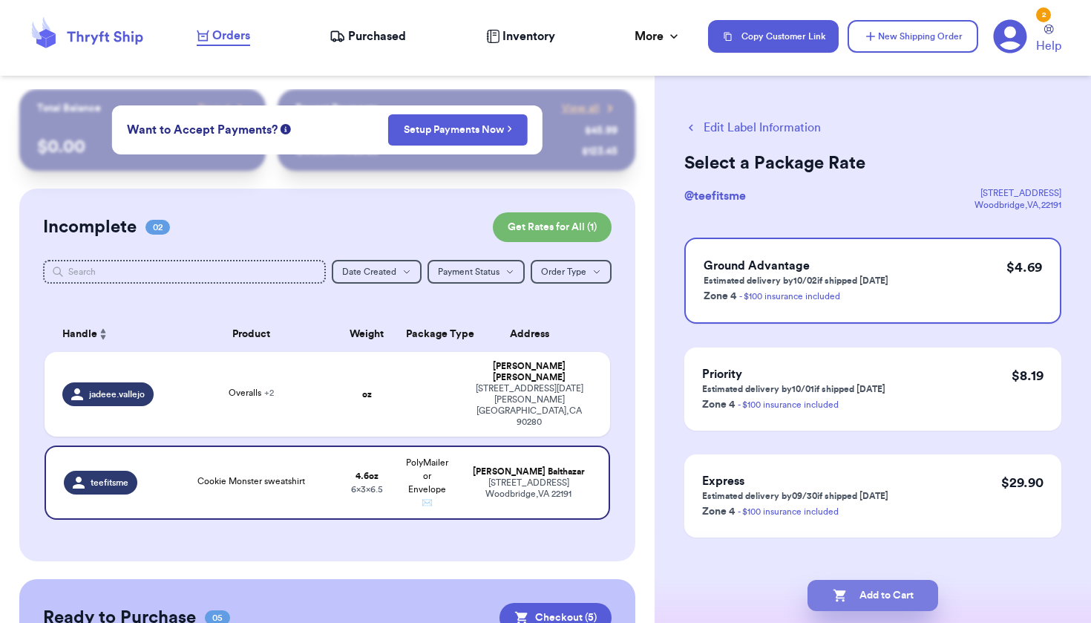
click at [896, 592] on button "Add to Cart" at bounding box center [873, 595] width 131 height 31
checkbox input "true"
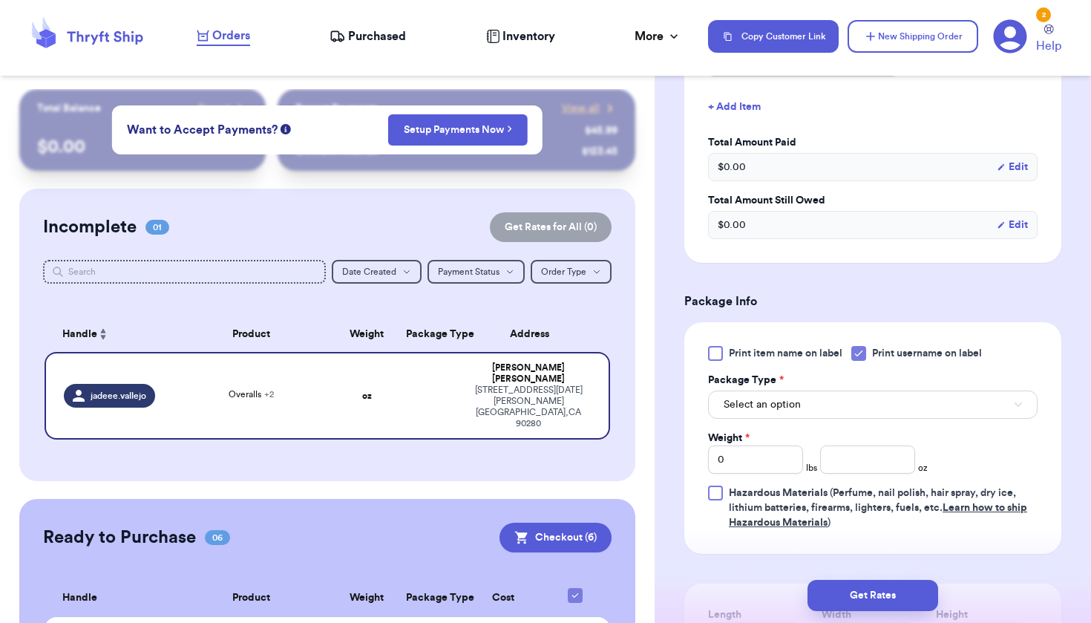
scroll to position [534, 0]
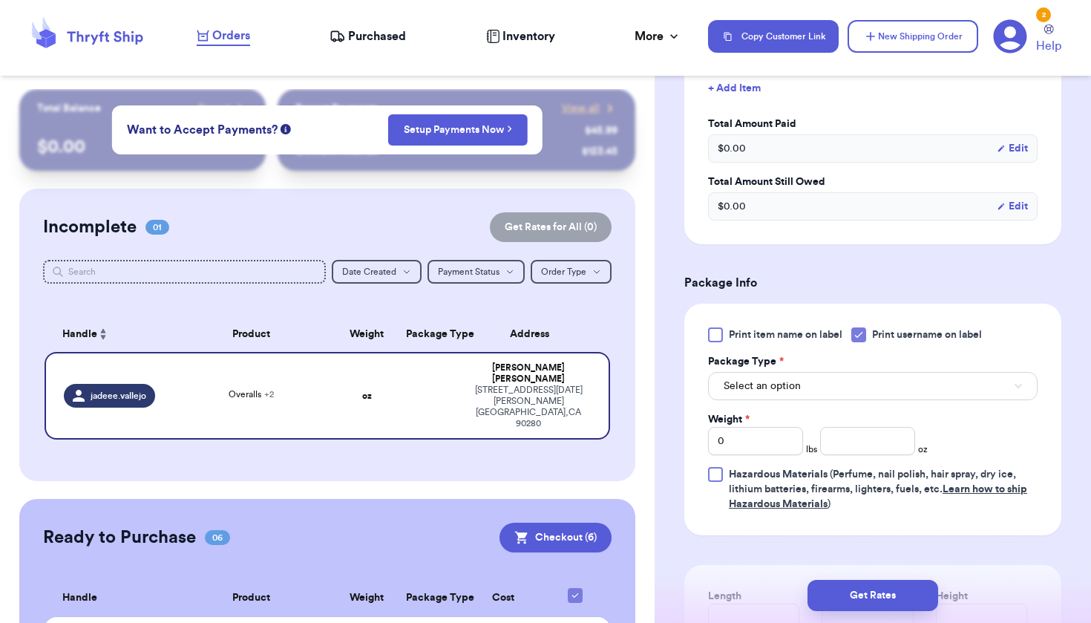
click at [841, 382] on button "Select an option" at bounding box center [873, 386] width 330 height 28
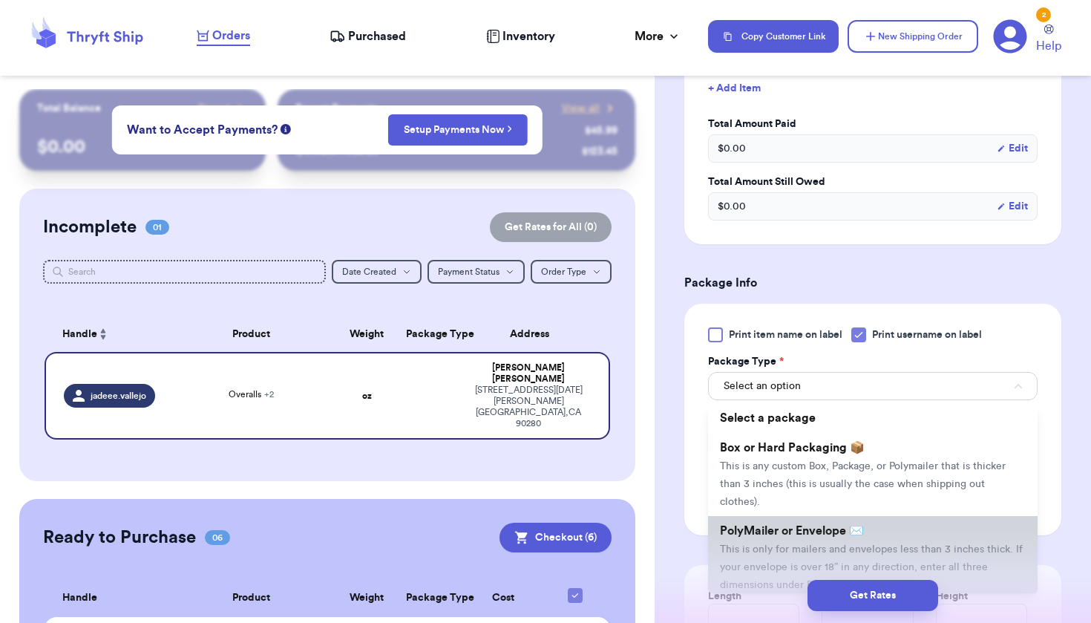
click at [788, 555] on span "This is only for mailers and envelopes less than 3 inches thick. If your envelo…" at bounding box center [871, 567] width 303 height 46
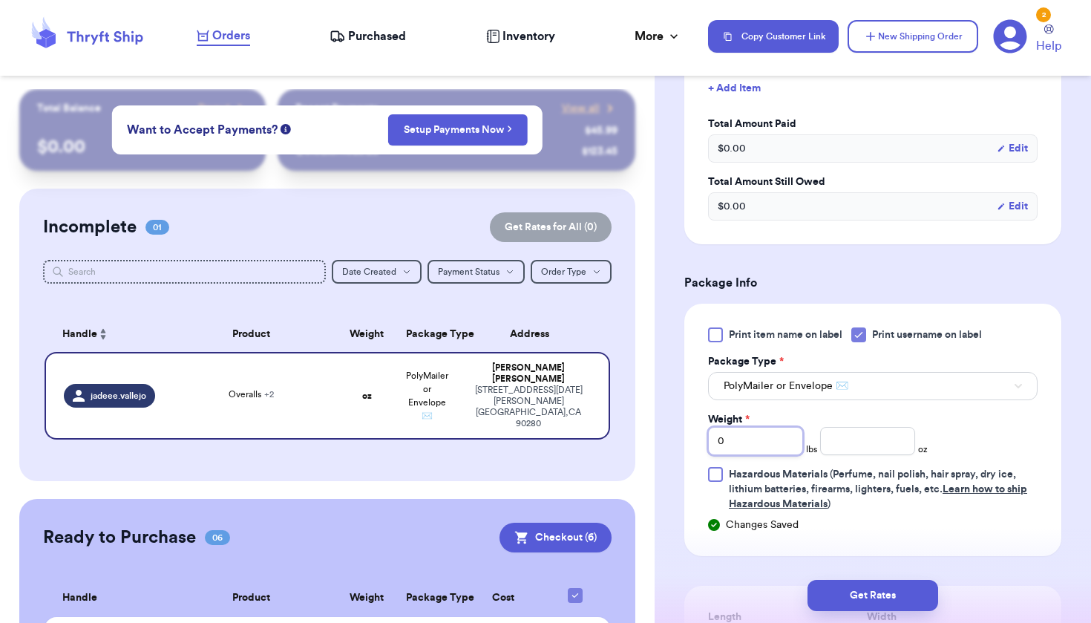
drag, startPoint x: 771, startPoint y: 443, endPoint x: 592, endPoint y: 443, distance: 179.7
click at [592, 443] on div "Customer Link New Order Total Balance Payout $ 0.00 Recent Payments View all @ …" at bounding box center [545, 311] width 1091 height 623
type input "1"
type input "6.4"
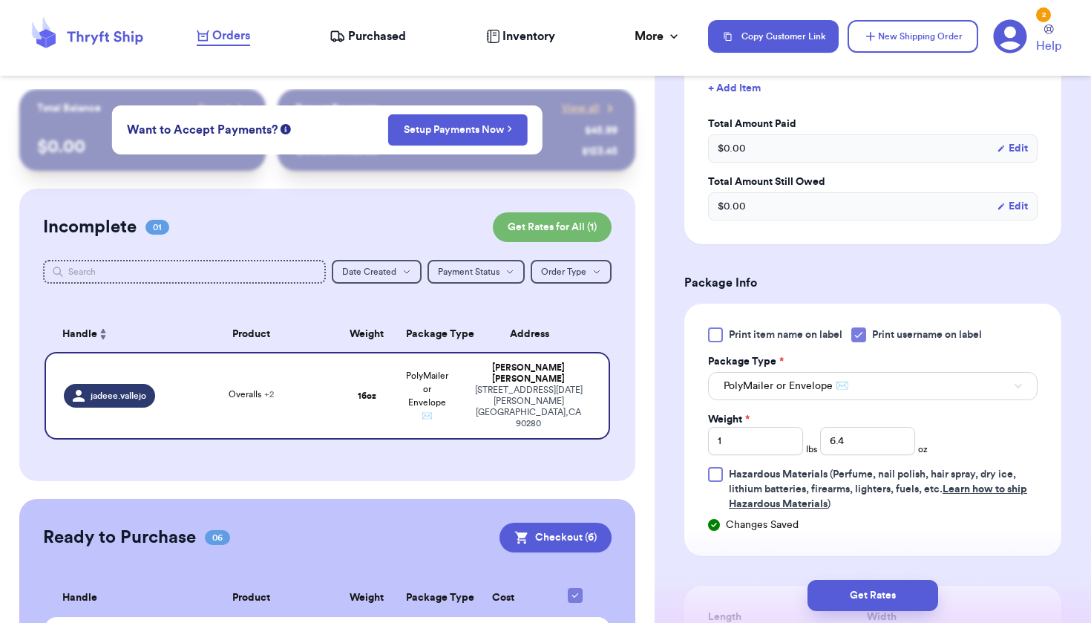
scroll to position [864, 0]
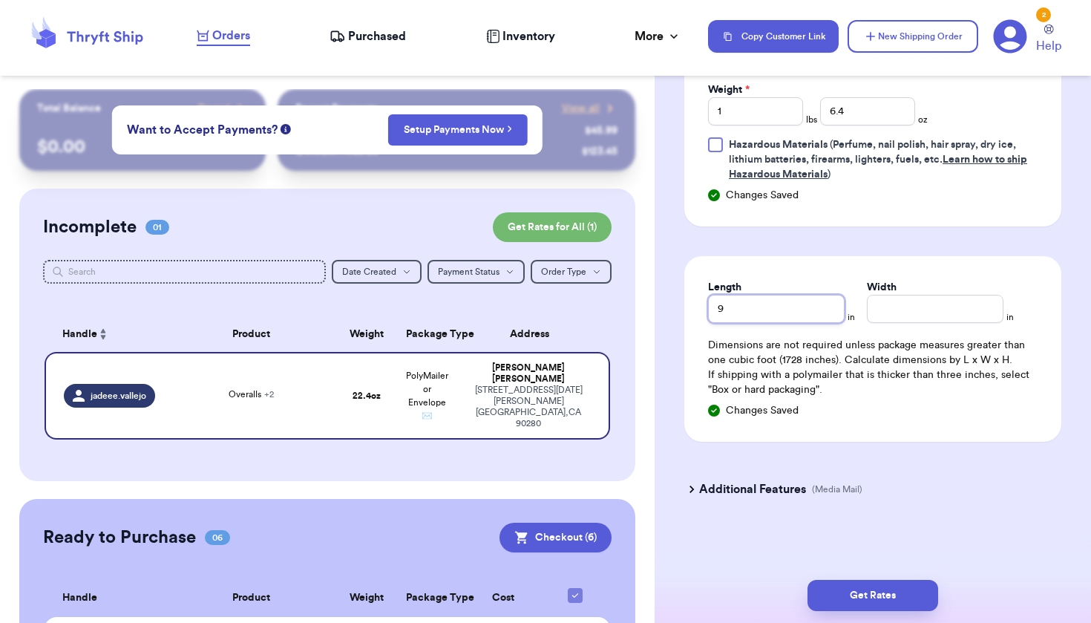
type input "9"
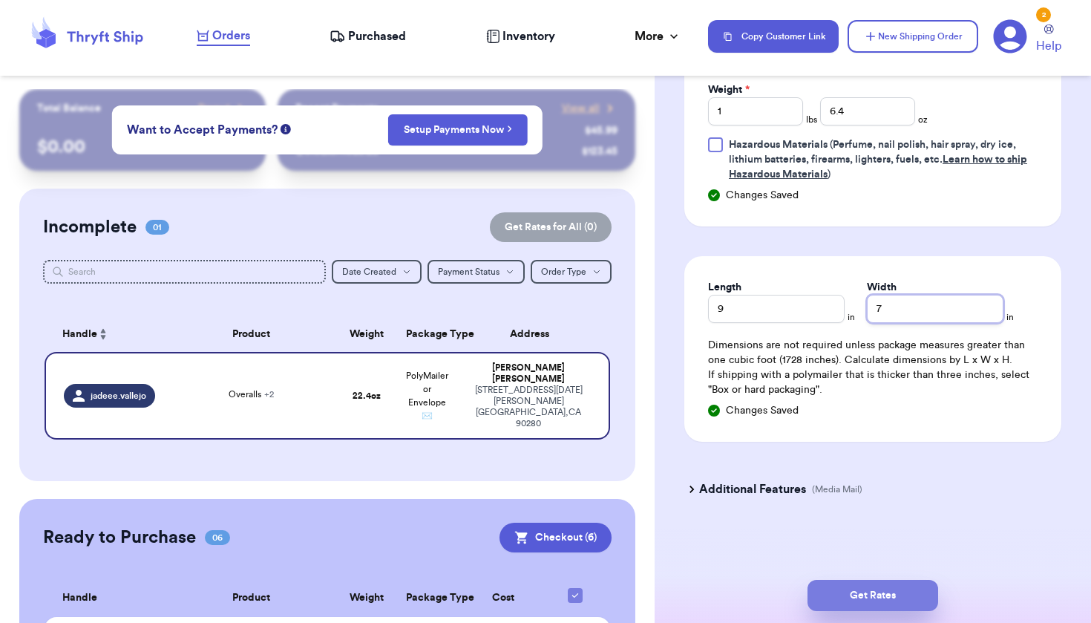
type input "7"
click at [866, 603] on button "Get Rates" at bounding box center [873, 595] width 131 height 31
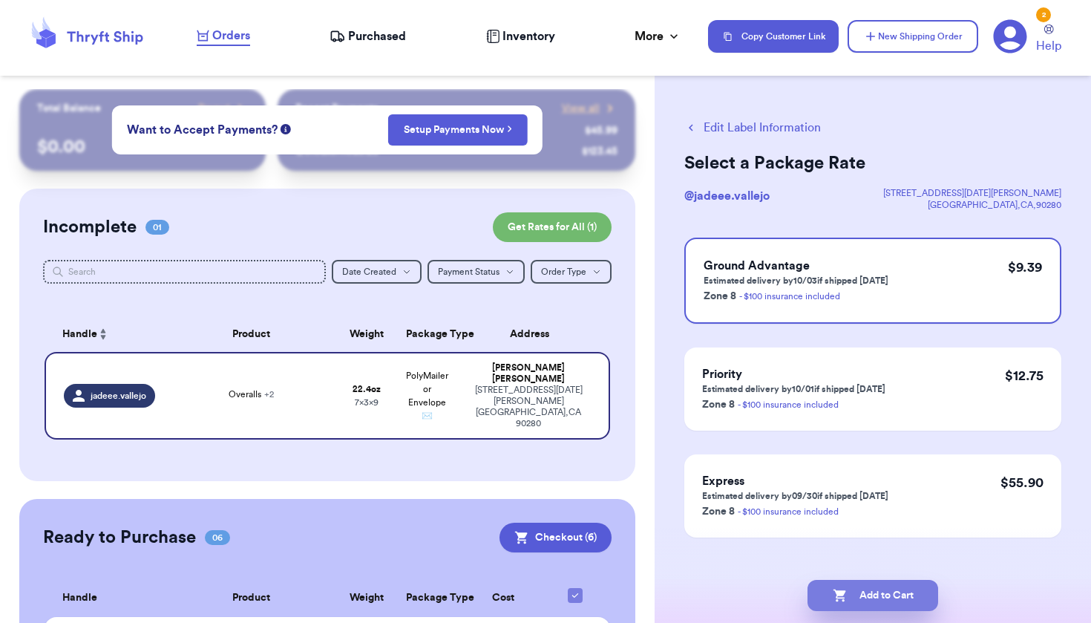
click at [874, 592] on button "Add to Cart" at bounding box center [873, 595] width 131 height 31
checkbox input "true"
